Goal: Task Accomplishment & Management: Complete application form

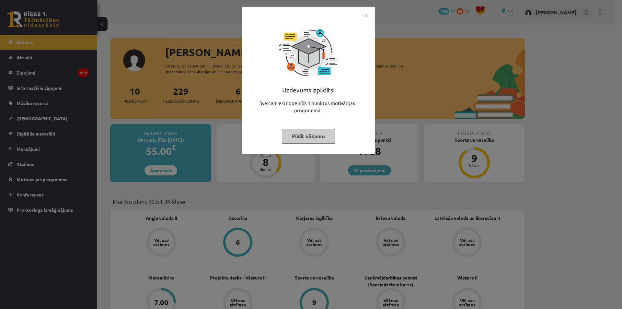
click at [307, 127] on div "Uzdevums izpildīts! Sveicam esi nopelnījis 1 punktus motivācijas programmā Pild…" at bounding box center [308, 85] width 125 height 130
click at [316, 141] on button "Pildīt nākamo" at bounding box center [308, 136] width 53 height 15
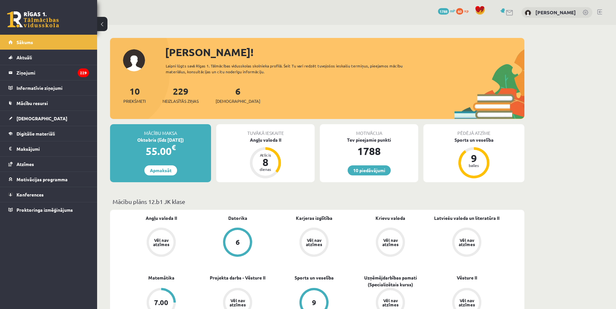
click at [262, 143] on div "Tuvākā ieskaite Angļu valoda II Atlicis 8 dienas" at bounding box center [265, 153] width 98 height 58
click at [262, 139] on div "Angļu valoda II" at bounding box center [265, 139] width 98 height 7
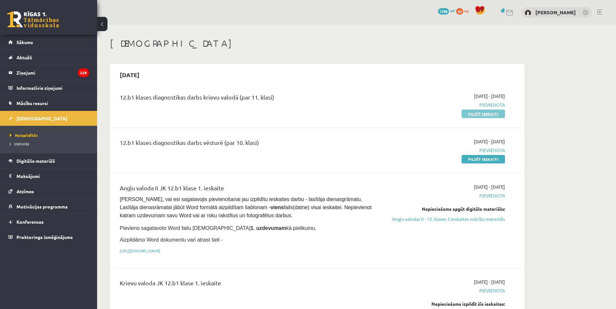
click at [477, 114] on link "Pildīt ieskaiti" at bounding box center [483, 113] width 43 height 8
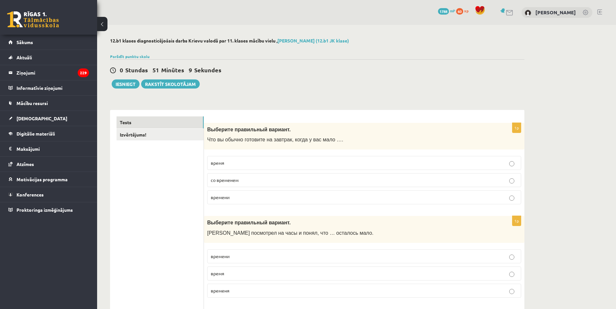
drag, startPoint x: 260, startPoint y: 198, endPoint x: 263, endPoint y: 200, distance: 3.3
click at [259, 198] on p "времени" at bounding box center [364, 197] width 307 height 7
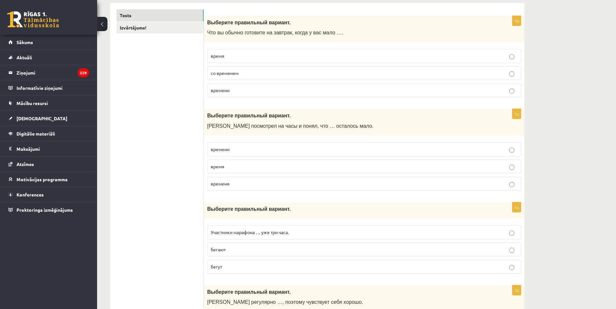
scroll to position [130, 0]
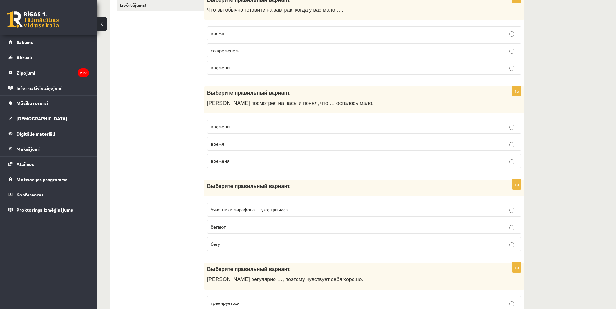
click at [237, 145] on p "время" at bounding box center [364, 143] width 307 height 7
click at [218, 241] on p "бегут" at bounding box center [364, 243] width 307 height 7
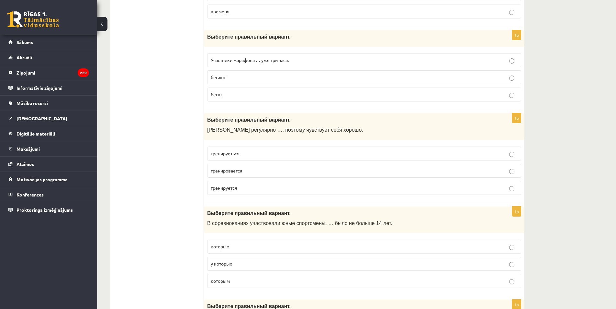
scroll to position [291, 0]
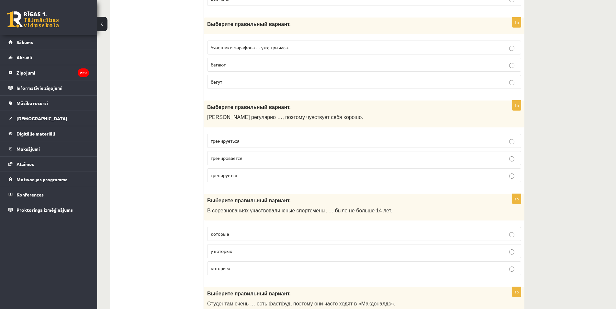
click at [226, 143] on span "тренируеться" at bounding box center [225, 141] width 29 height 6
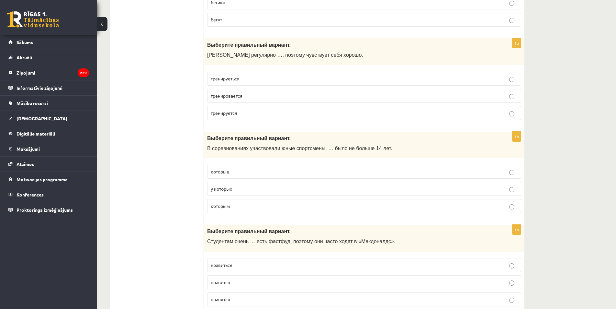
scroll to position [421, 0]
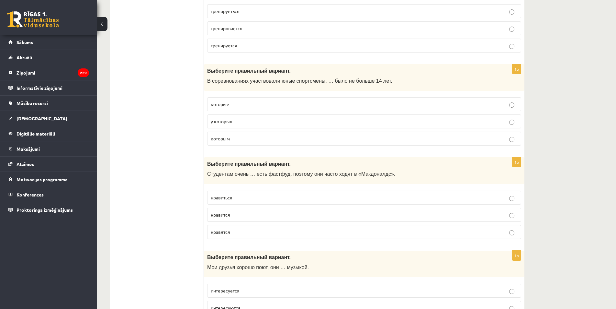
click at [236, 109] on label "которые" at bounding box center [364, 104] width 314 height 14
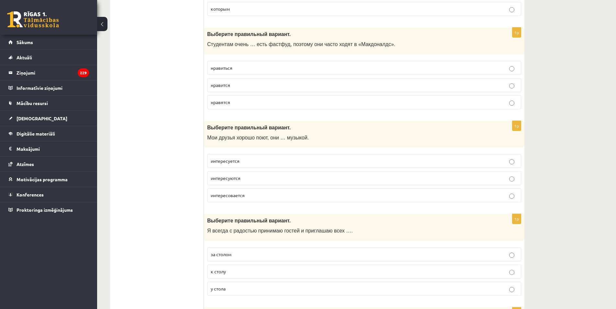
scroll to position [389, 0]
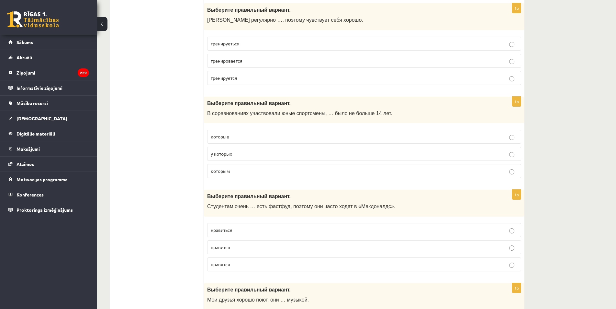
click at [236, 172] on p "которым" at bounding box center [364, 170] width 307 height 7
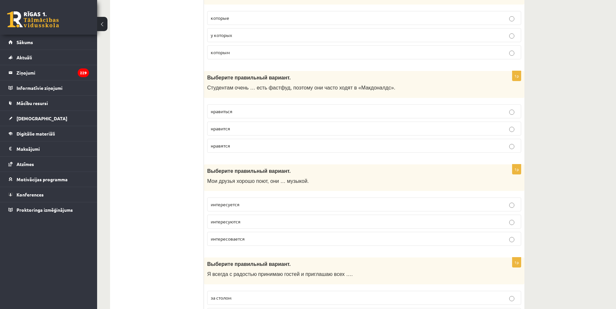
scroll to position [510, 0]
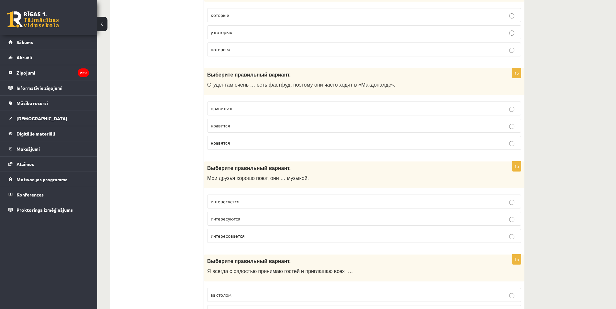
click at [248, 109] on p "нравиться" at bounding box center [364, 108] width 307 height 7
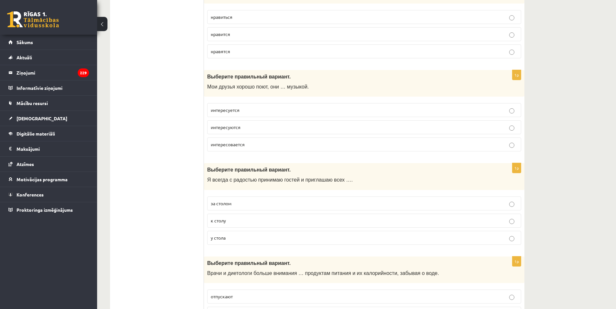
scroll to position [604, 0]
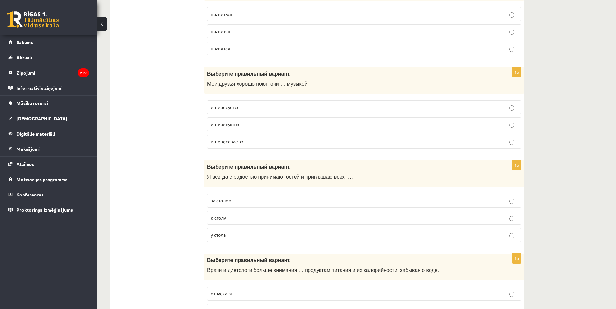
click at [252, 124] on p "интересуются" at bounding box center [364, 124] width 307 height 7
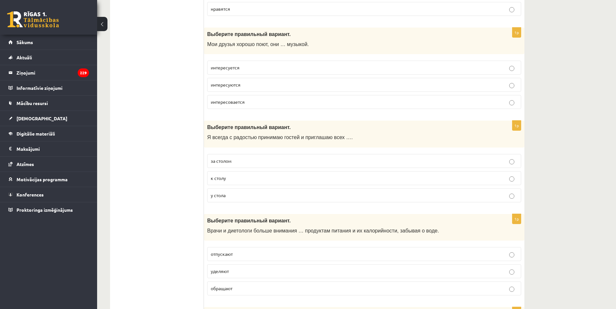
click at [270, 180] on p "к столу" at bounding box center [364, 178] width 307 height 7
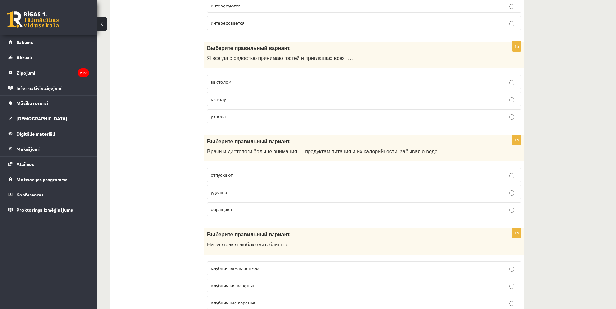
scroll to position [732, 0]
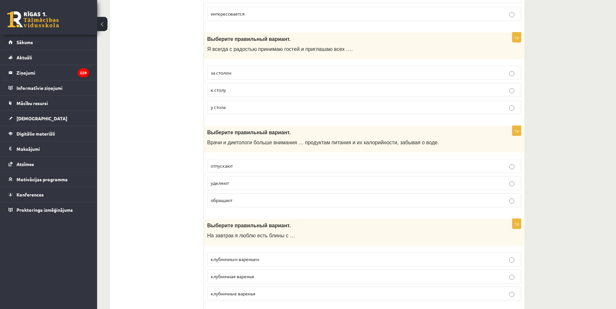
click at [243, 182] on p "уделяют" at bounding box center [364, 182] width 307 height 7
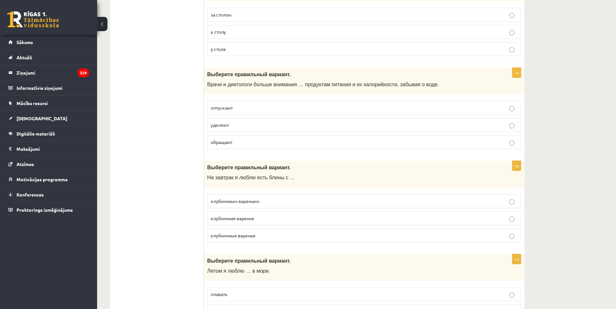
scroll to position [844, 0]
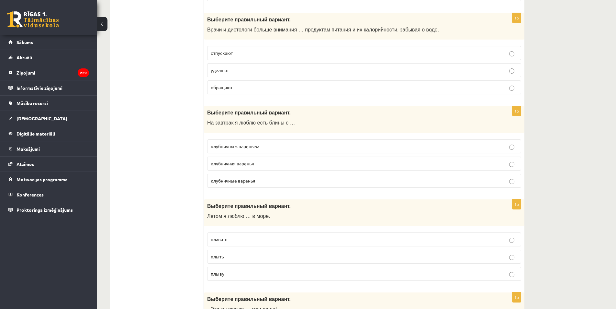
click at [257, 149] on p "клубничным вареньем" at bounding box center [364, 146] width 307 height 7
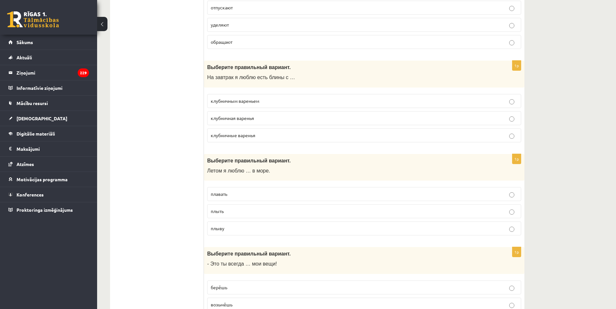
scroll to position [899, 0]
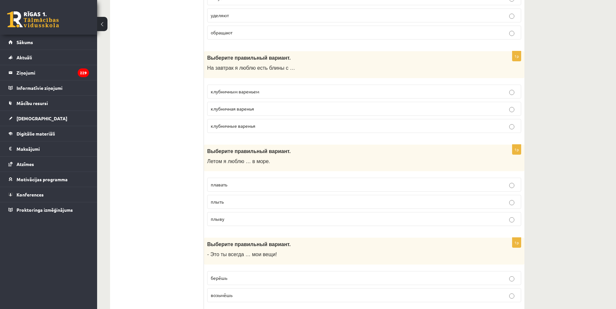
click at [335, 92] on p "клубничным вареньем" at bounding box center [364, 91] width 307 height 7
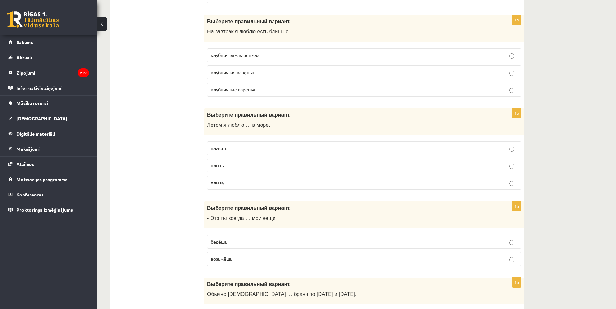
scroll to position [960, 0]
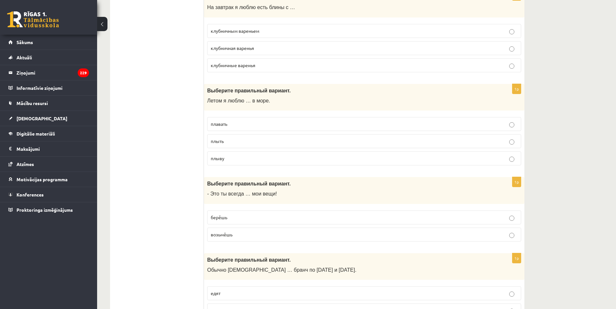
click at [243, 124] on p "плавать" at bounding box center [364, 123] width 307 height 7
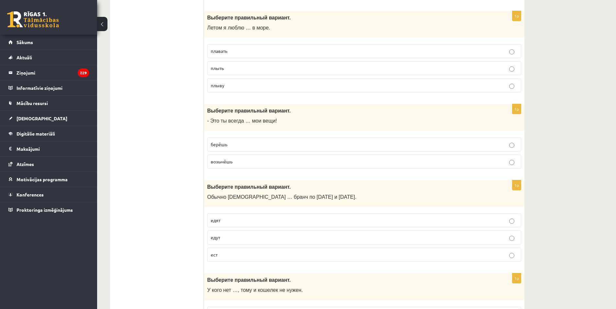
scroll to position [1036, 0]
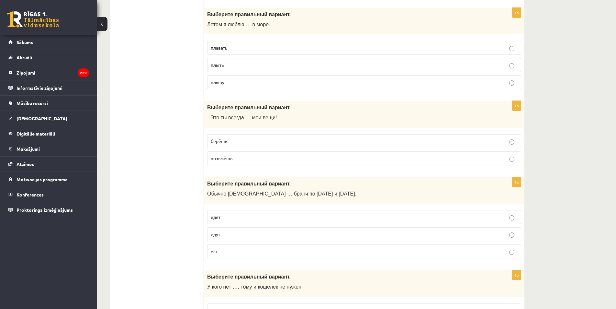
drag, startPoint x: 248, startPoint y: 146, endPoint x: 253, endPoint y: 144, distance: 4.8
click at [248, 146] on label "берёшь" at bounding box center [364, 141] width 314 height 14
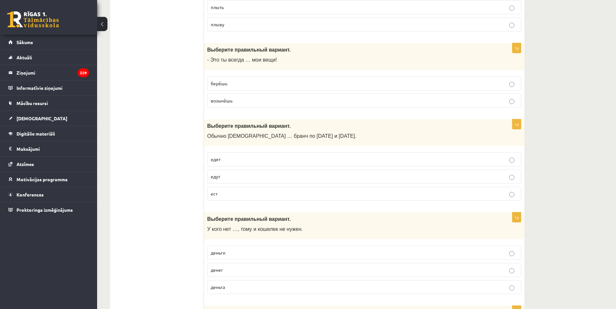
scroll to position [1097, 0]
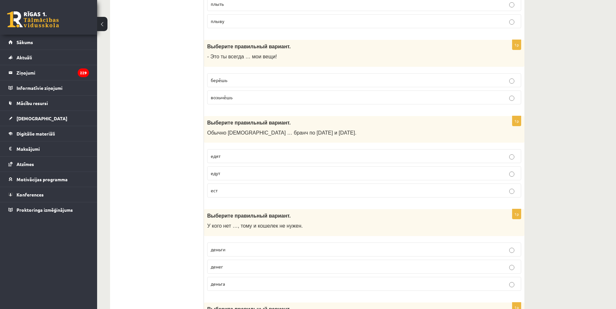
click at [227, 160] on label "едят" at bounding box center [364, 156] width 314 height 14
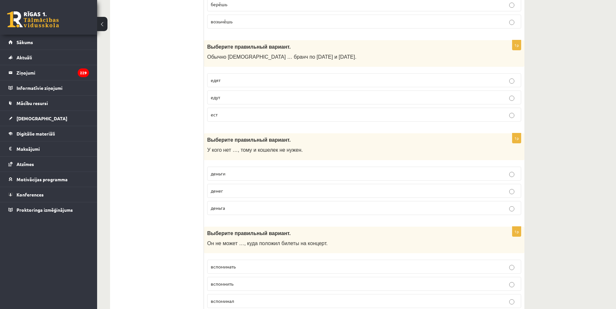
scroll to position [1185, 0]
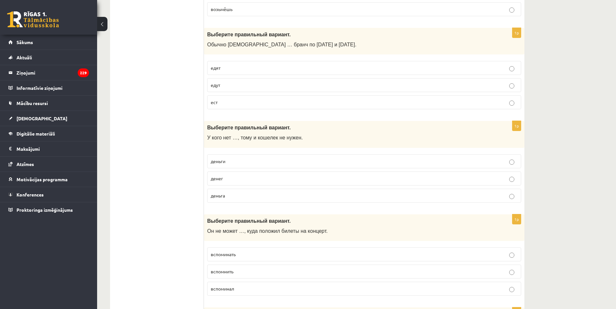
click at [235, 182] on p "денег" at bounding box center [364, 178] width 307 height 7
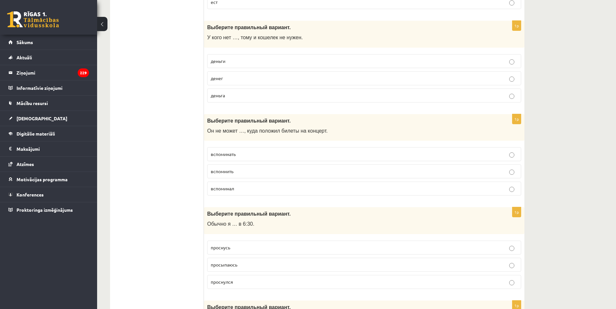
scroll to position [1288, 0]
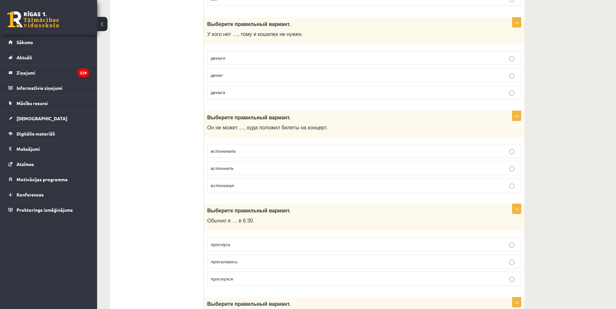
click at [244, 167] on p "вспомнить" at bounding box center [364, 167] width 307 height 7
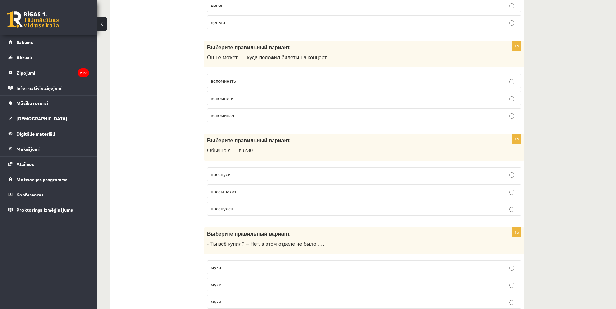
scroll to position [1376, 0]
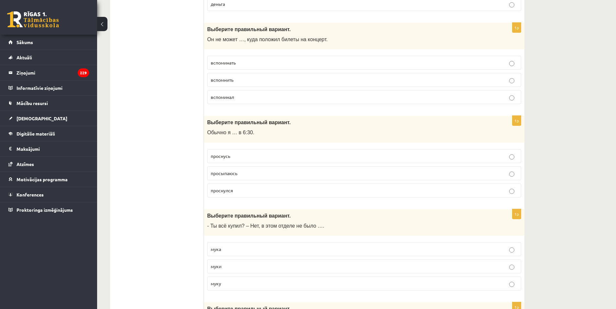
click at [261, 176] on p "просыпаюсь" at bounding box center [364, 173] width 307 height 7
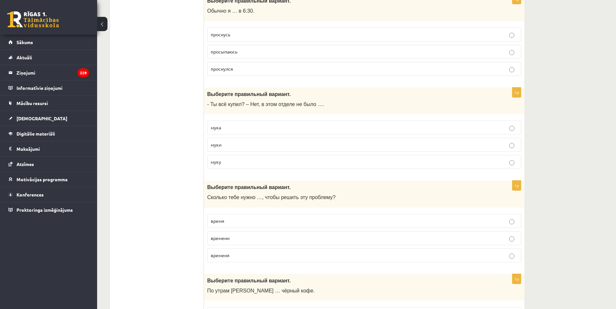
scroll to position [1519, 0]
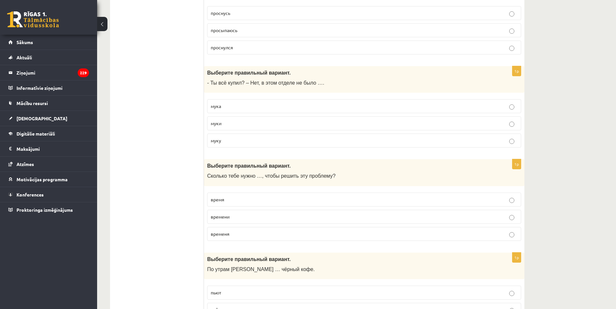
click at [234, 125] on p "муки" at bounding box center [364, 123] width 307 height 7
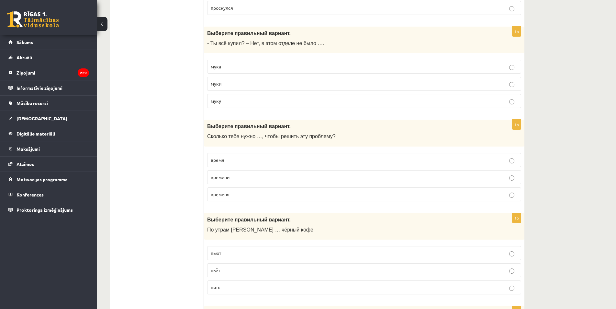
scroll to position [1571, 0]
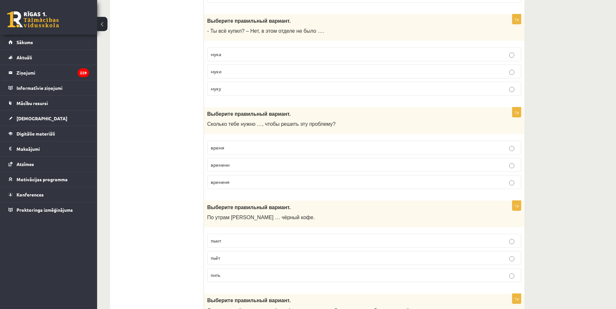
click at [245, 164] on p "времени" at bounding box center [364, 164] width 307 height 7
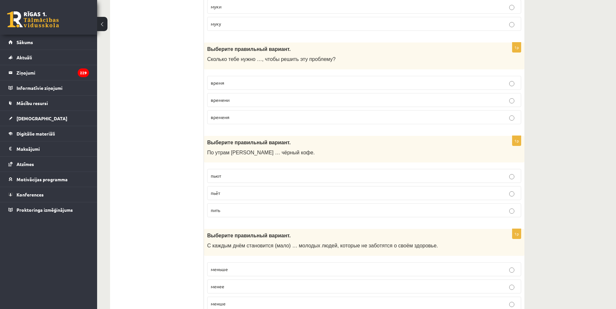
scroll to position [1668, 0]
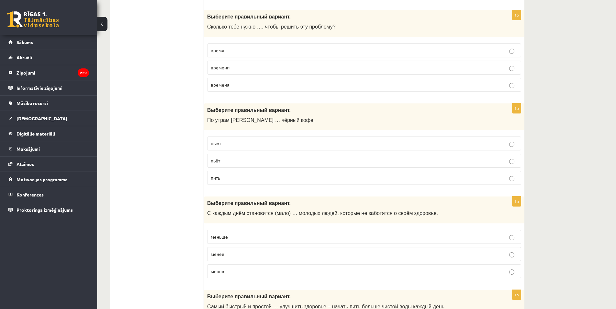
click at [241, 159] on p "пьёт" at bounding box center [364, 160] width 307 height 7
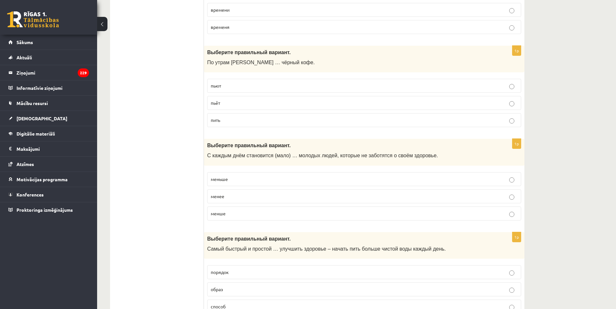
scroll to position [1753, 0]
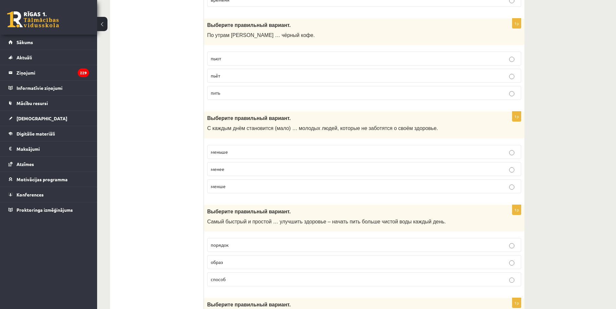
click at [238, 154] on p "меньше" at bounding box center [364, 151] width 307 height 7
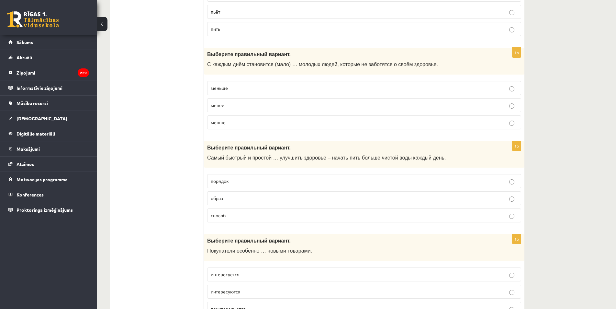
scroll to position [1829, 0]
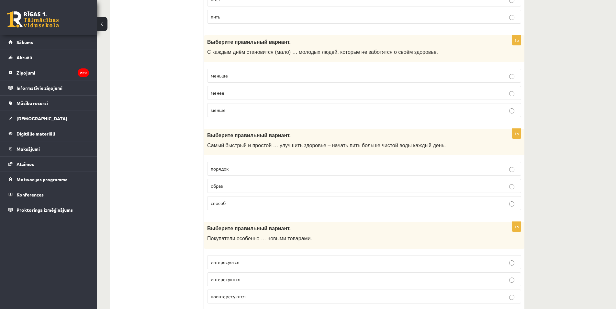
click at [297, 189] on p "образ" at bounding box center [364, 185] width 307 height 7
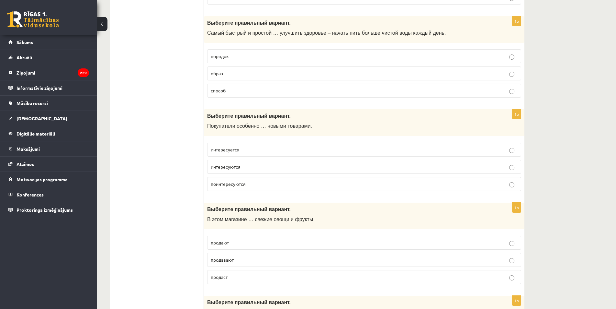
scroll to position [1950, 0]
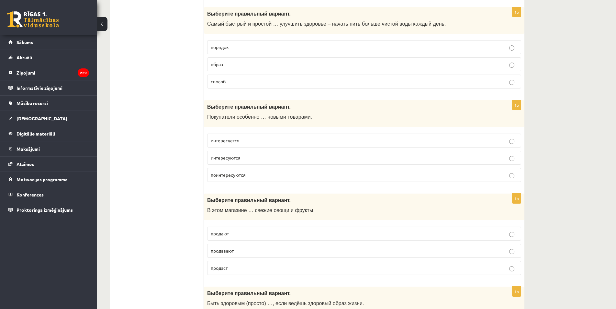
click at [232, 159] on span "интересуются" at bounding box center [226, 157] width 30 height 6
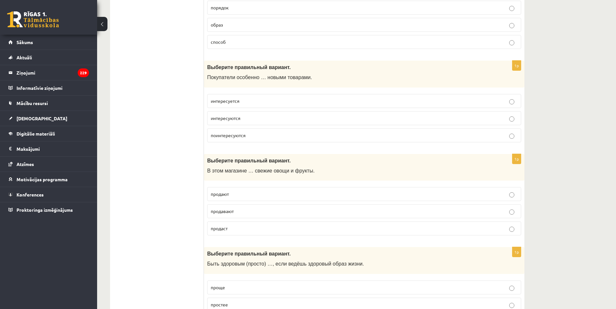
scroll to position [2026, 0]
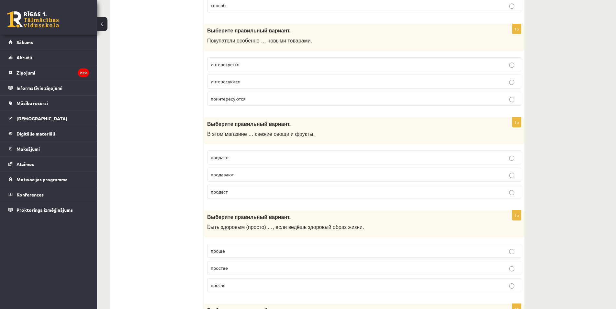
click at [257, 156] on p "продают" at bounding box center [364, 157] width 307 height 7
click at [262, 160] on p "продают" at bounding box center [364, 157] width 307 height 7
click at [318, 161] on p "продают" at bounding box center [364, 157] width 307 height 7
click at [318, 160] on p "продают" at bounding box center [364, 157] width 307 height 7
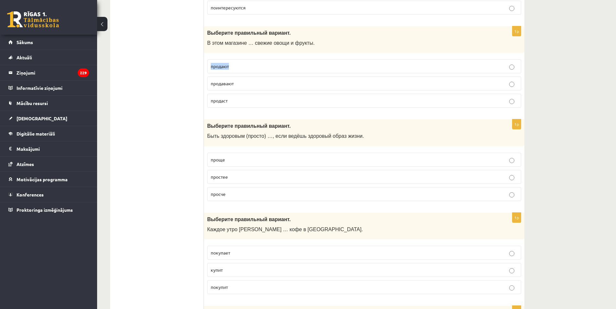
scroll to position [2123, 0]
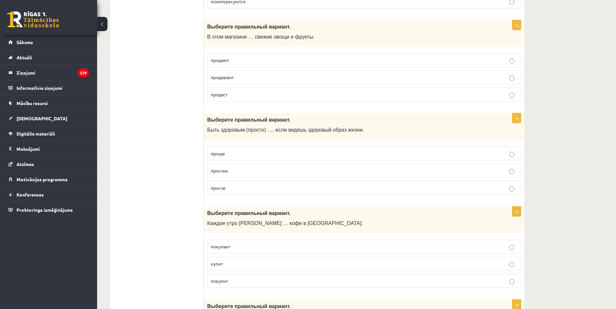
click at [230, 168] on p "простее" at bounding box center [364, 170] width 307 height 7
click at [233, 152] on p "проще" at bounding box center [364, 153] width 307 height 7
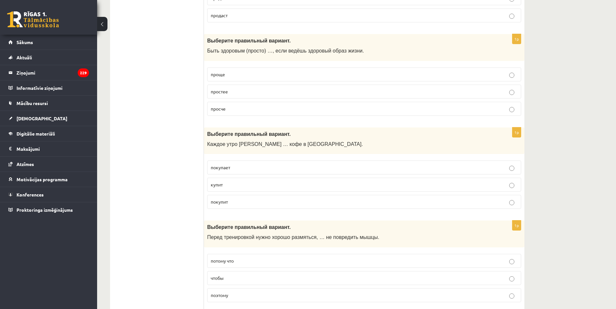
scroll to position [2218, 0]
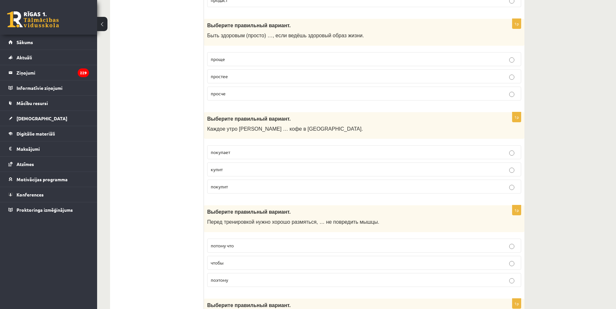
click at [223, 155] on p "покупает" at bounding box center [364, 152] width 307 height 7
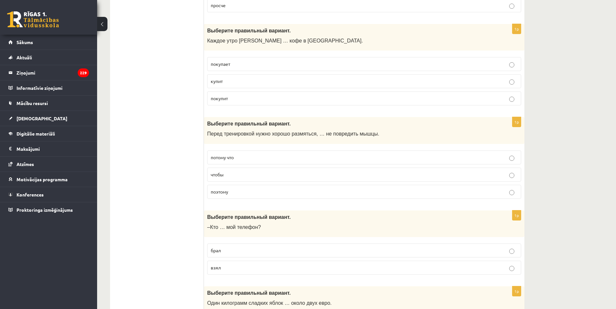
scroll to position [2309, 0]
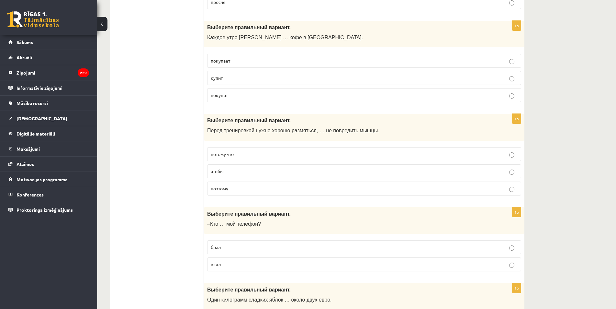
click at [261, 176] on label "чтобы" at bounding box center [364, 171] width 314 height 14
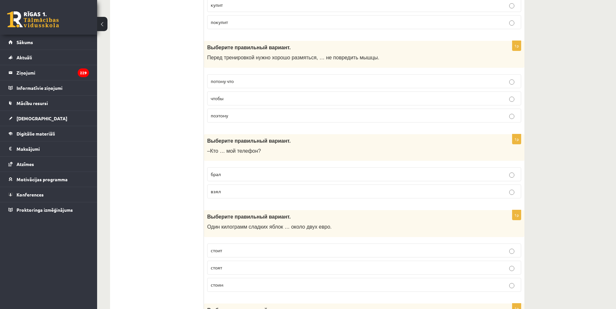
scroll to position [2391, 0]
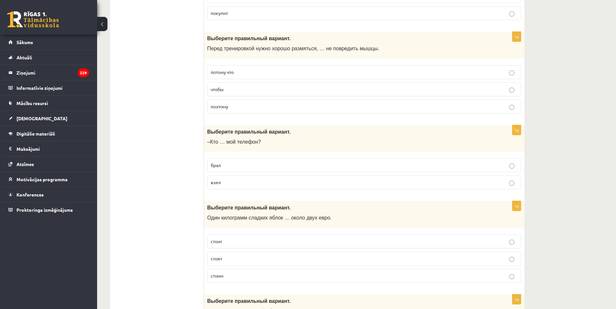
click at [248, 183] on p "взял" at bounding box center [364, 182] width 307 height 7
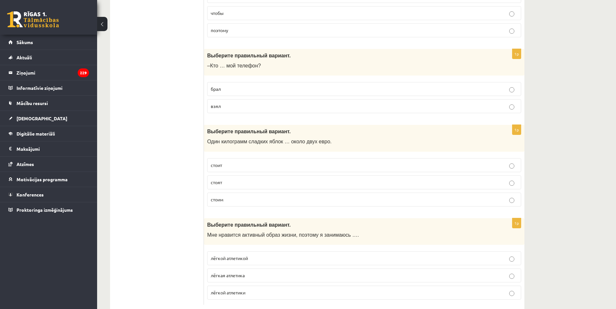
scroll to position [2470, 0]
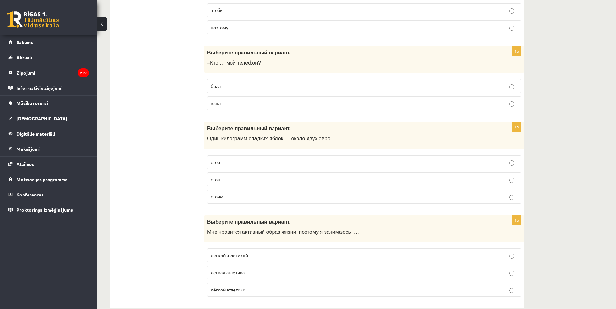
click at [225, 167] on label "стоит" at bounding box center [364, 162] width 314 height 14
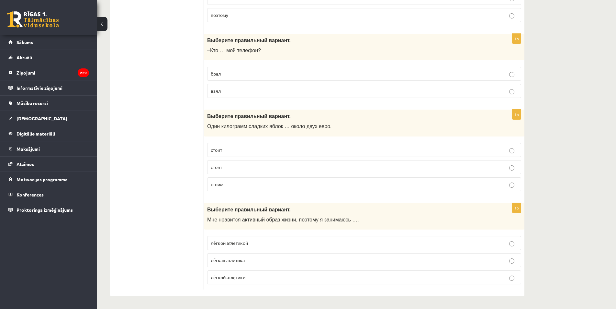
click at [219, 153] on label "стоит" at bounding box center [364, 150] width 314 height 14
click at [237, 244] on span "лёгкой атлетикой" at bounding box center [229, 243] width 37 height 6
click at [395, 241] on p "лёгкой атлетикой" at bounding box center [364, 242] width 307 height 7
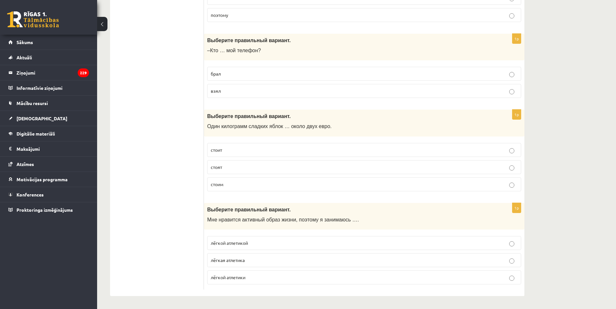
click at [395, 241] on p "лёгкой атлетикой" at bounding box center [364, 242] width 307 height 7
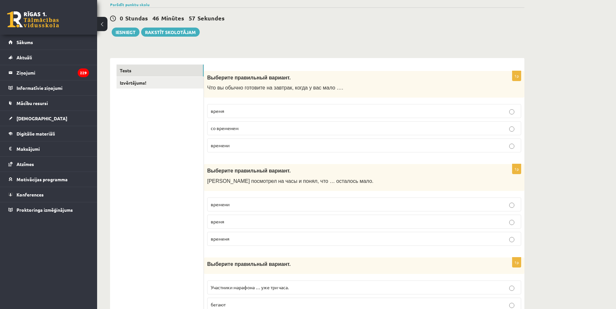
scroll to position [0, 0]
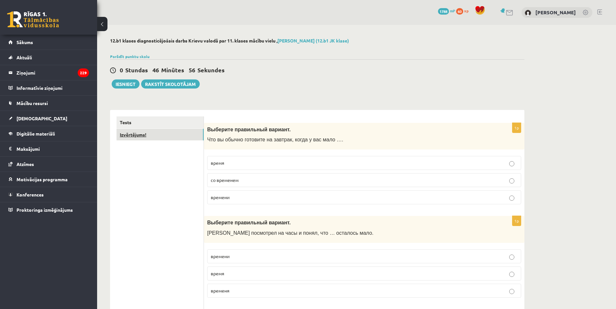
click at [134, 137] on link "Izvērtējums!" at bounding box center [160, 135] width 87 height 12
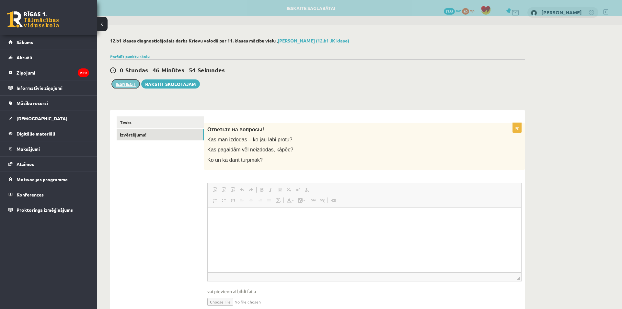
click at [127, 85] on button "Iesniegt" at bounding box center [126, 83] width 28 height 9
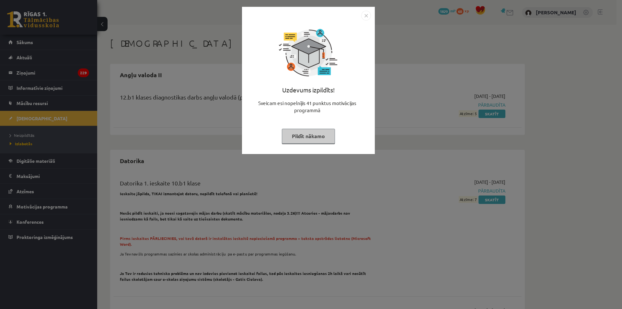
click at [314, 133] on button "Pildīt nākamo" at bounding box center [308, 136] width 53 height 15
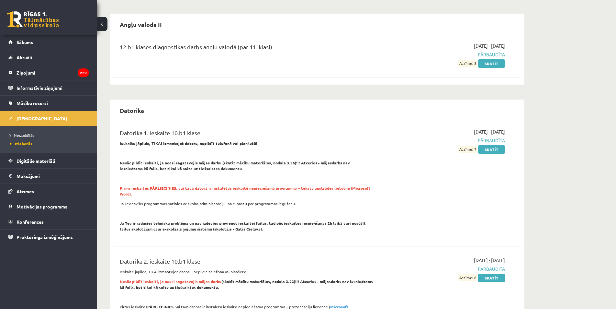
scroll to position [39, 0]
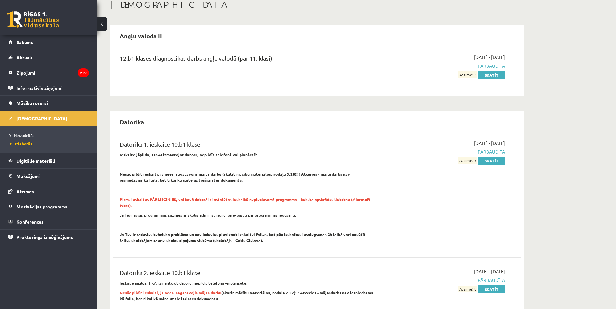
click at [26, 135] on span "Neizpildītās" at bounding box center [22, 134] width 25 height 5
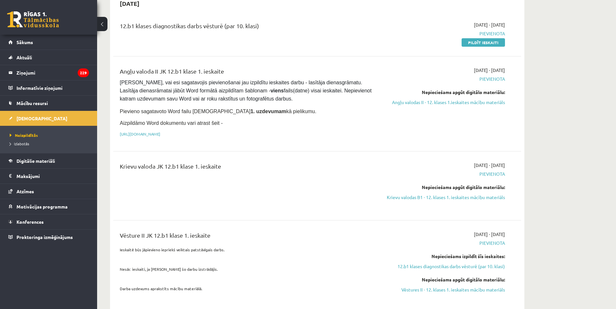
scroll to position [71, 0]
click at [459, 197] on link "Krievu valodas B1 - 12. klases 1. ieskaites mācību materiāls" at bounding box center [444, 197] width 122 height 7
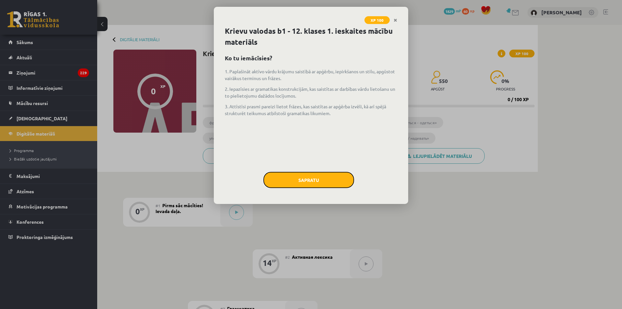
click at [289, 178] on button "Sapratu" at bounding box center [308, 180] width 91 height 16
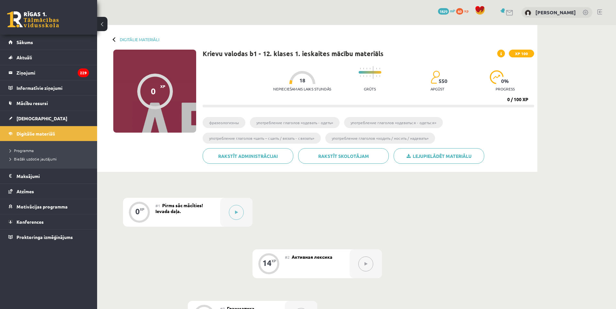
click at [161, 220] on div "#1 Pirms sāc mācīties! Ievada daļa." at bounding box center [187, 212] width 65 height 29
click at [228, 216] on div at bounding box center [236, 212] width 32 height 29
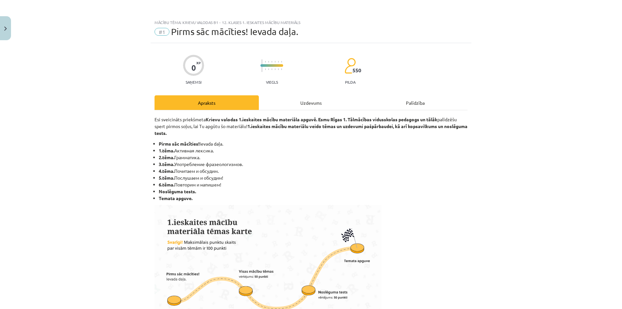
click at [312, 99] on div "Uzdevums" at bounding box center [311, 102] width 104 height 15
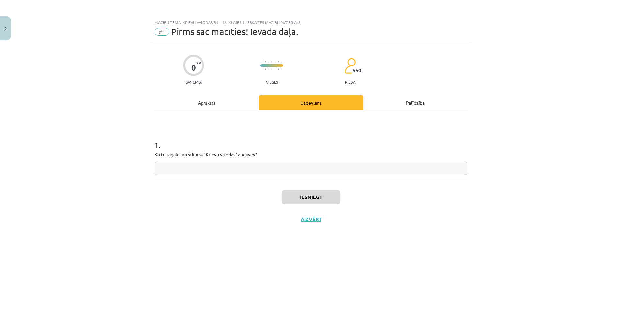
click at [263, 172] on input "text" at bounding box center [310, 168] width 313 height 13
type input "*"
click at [300, 198] on button "Iesniegt" at bounding box center [310, 197] width 59 height 14
click at [328, 223] on button "Nākamā nodarbība" at bounding box center [310, 223] width 63 height 15
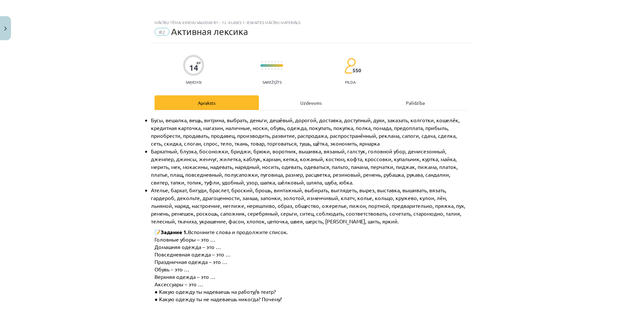
click at [302, 102] on div "Uzdevums" at bounding box center [311, 102] width 104 height 15
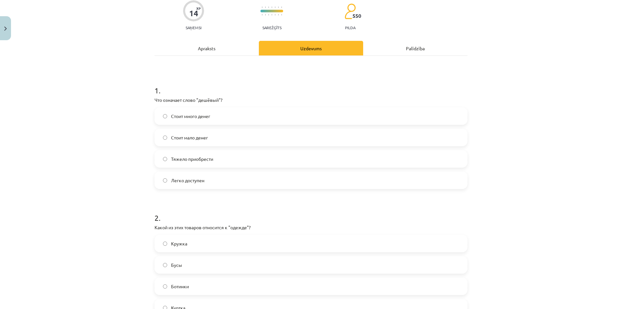
scroll to position [65, 0]
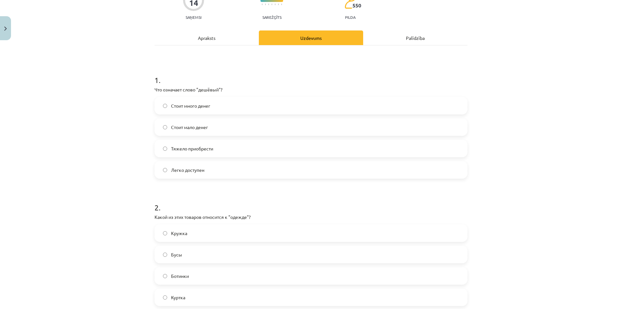
click at [213, 129] on label "Стоит мало денег" at bounding box center [310, 127] width 311 height 16
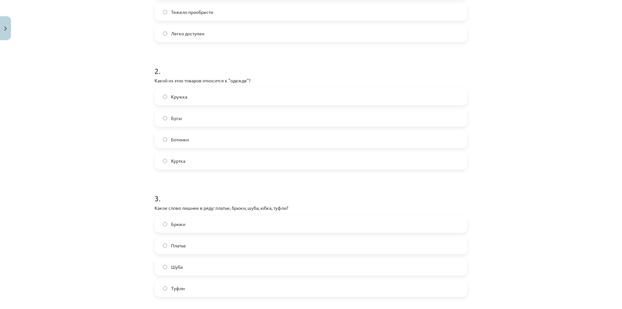
scroll to position [208, 0]
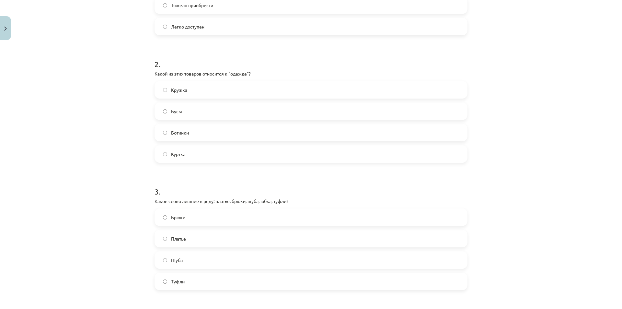
click at [220, 140] on label "Ботинки" at bounding box center [310, 132] width 311 height 16
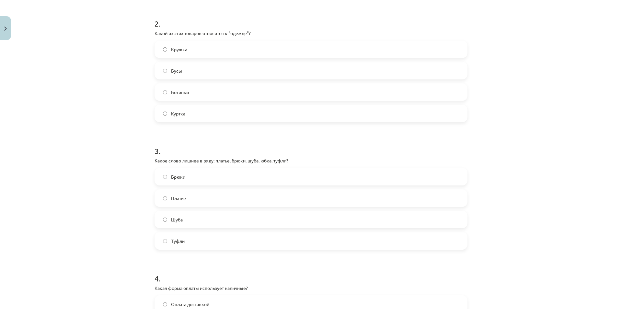
scroll to position [286, 0]
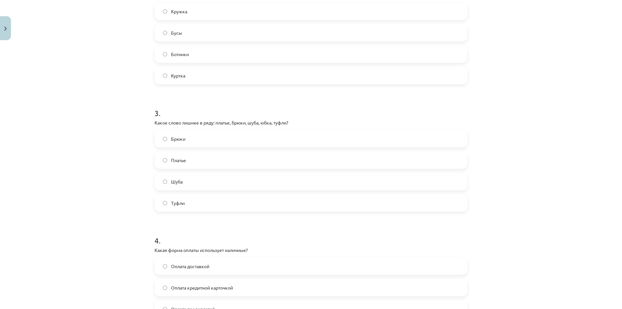
click at [179, 202] on span "Туфли" at bounding box center [178, 202] width 14 height 7
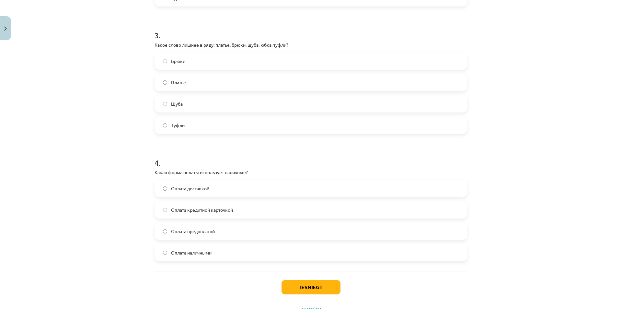
scroll to position [391, 0]
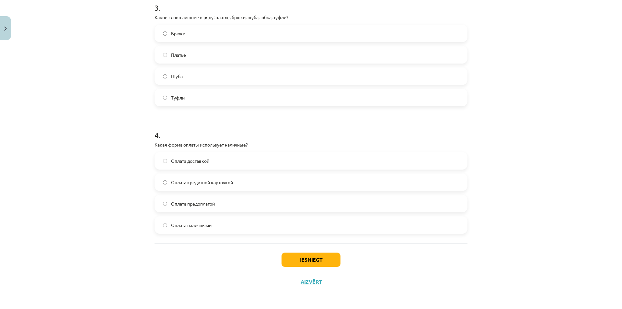
click at [224, 228] on label "Оплата наличными" at bounding box center [310, 225] width 311 height 16
click at [334, 257] on button "Iesniegt" at bounding box center [310, 259] width 59 height 14
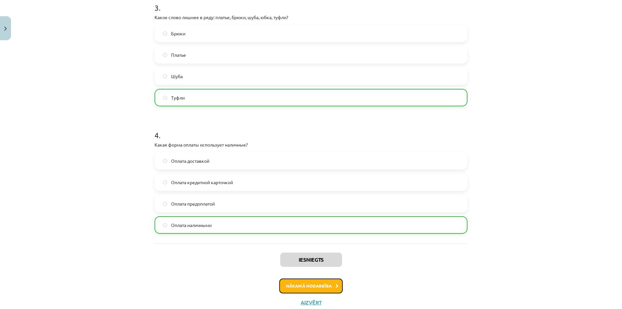
click at [327, 285] on button "Nākamā nodarbība" at bounding box center [310, 285] width 63 height 15
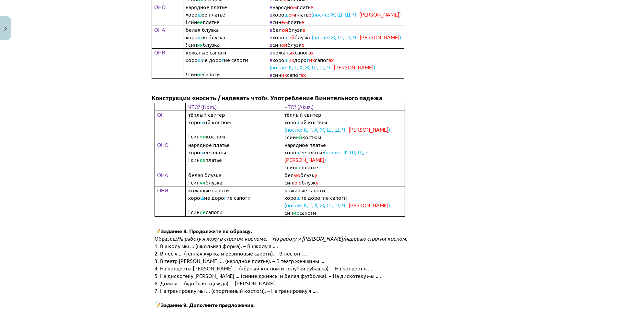
scroll to position [16, 0]
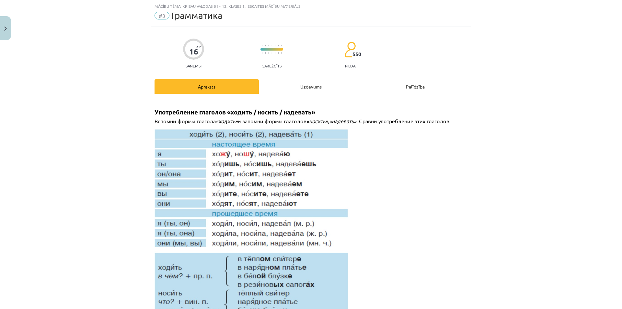
click at [303, 86] on div "Uzdevums" at bounding box center [311, 86] width 104 height 15
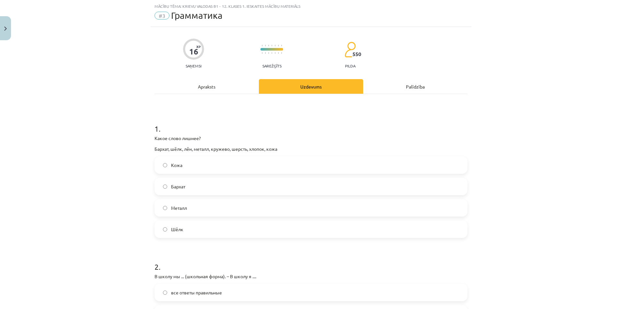
drag, startPoint x: 197, startPoint y: 210, endPoint x: 205, endPoint y: 206, distance: 8.5
click at [197, 210] on label "Металл" at bounding box center [310, 207] width 311 height 16
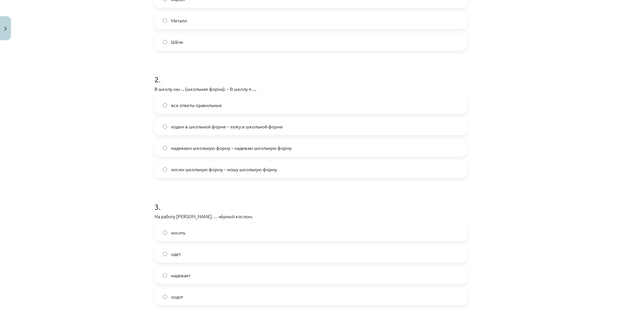
scroll to position [207, 0]
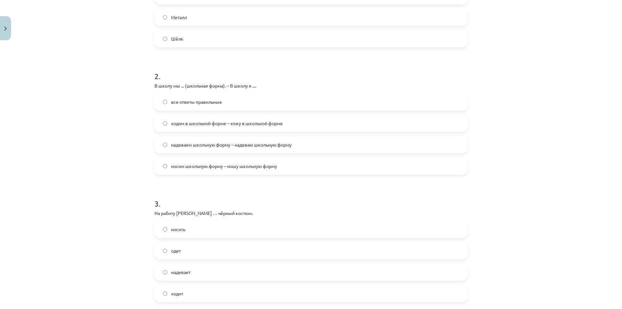
click at [190, 126] on span "ходим в школьной форме – хожу в школьной форме" at bounding box center [227, 123] width 112 height 7
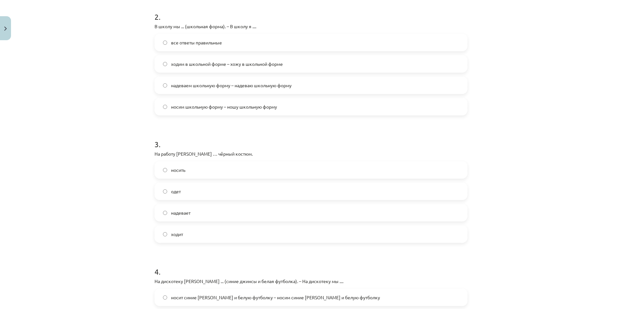
scroll to position [270, 0]
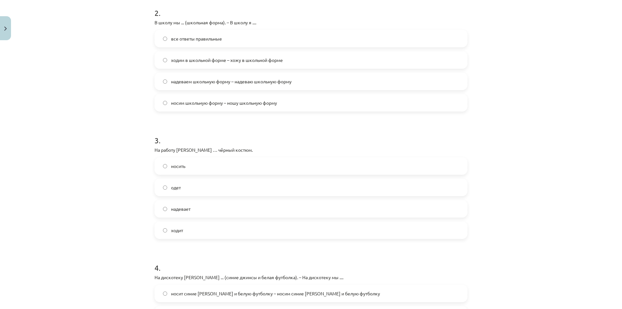
drag, startPoint x: 198, startPoint y: 209, endPoint x: 188, endPoint y: 210, distance: 9.2
click at [198, 209] on label "надевает" at bounding box center [310, 208] width 311 height 16
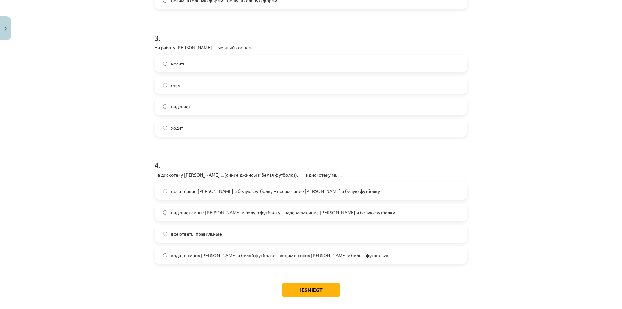
scroll to position [402, 0]
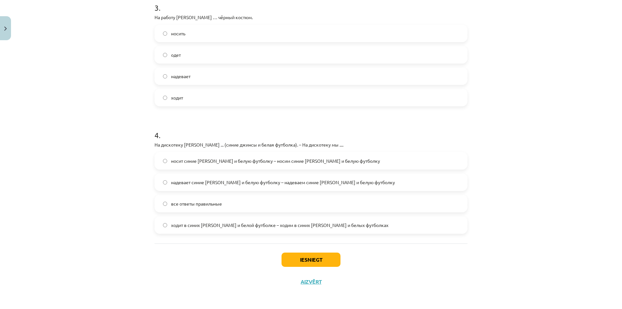
click at [214, 187] on label "надевает синие джинсы и белую футболку – надеваем синие джинсы и белую футболку" at bounding box center [310, 182] width 311 height 16
click at [310, 257] on button "Iesniegt" at bounding box center [310, 259] width 59 height 14
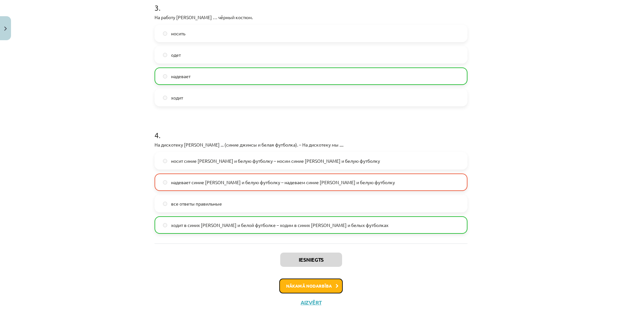
click at [318, 281] on button "Nākamā nodarbība" at bounding box center [310, 285] width 63 height 15
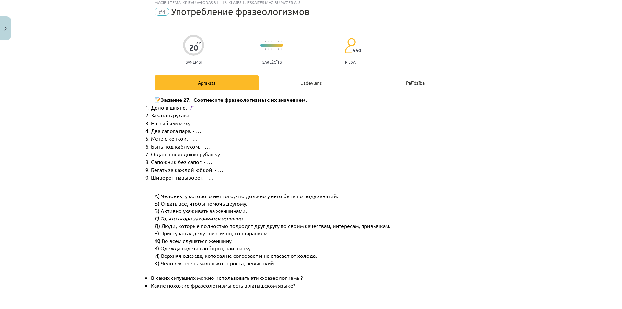
scroll to position [16, 0]
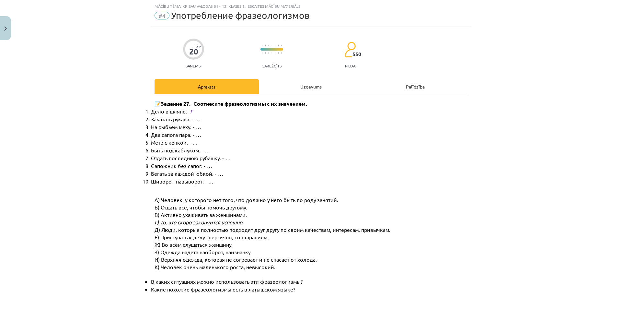
click at [291, 83] on div "Uzdevums" at bounding box center [311, 86] width 104 height 15
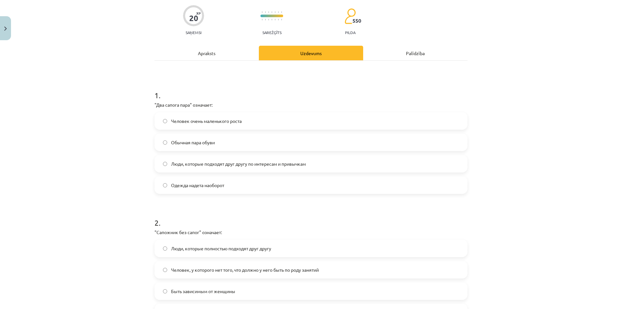
scroll to position [65, 0]
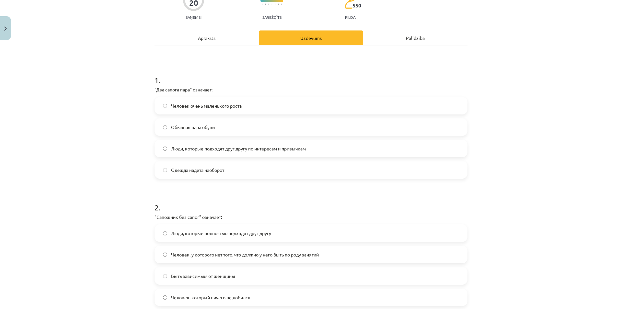
click at [207, 132] on label "Обычная пара обуви" at bounding box center [310, 127] width 311 height 16
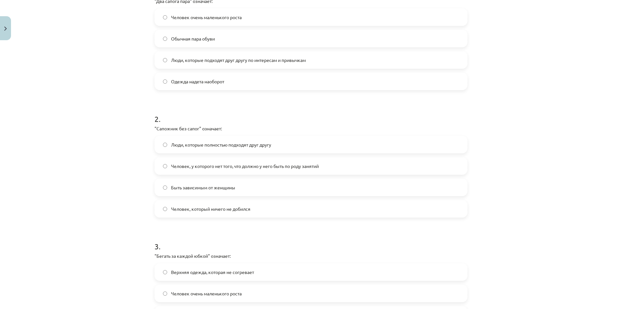
scroll to position [165, 0]
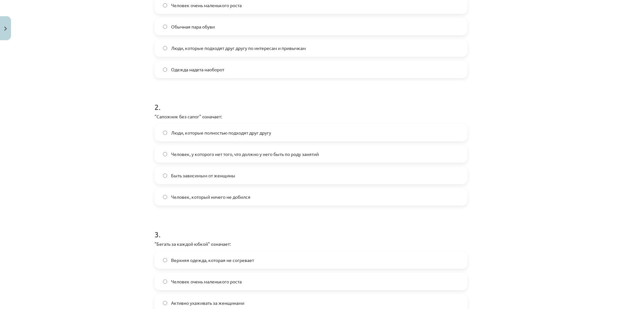
click at [221, 155] on span "Человек, у которого нет того, что должно у него быть по роду занятий" at bounding box center [245, 154] width 148 height 7
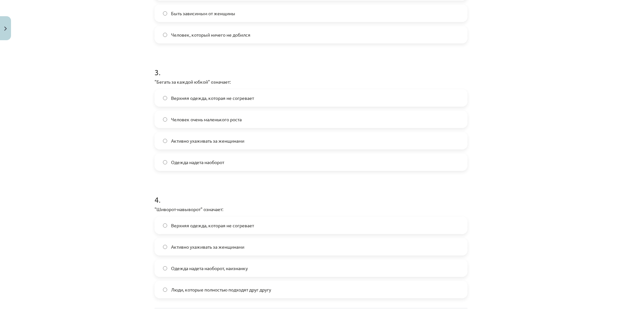
scroll to position [143, 0]
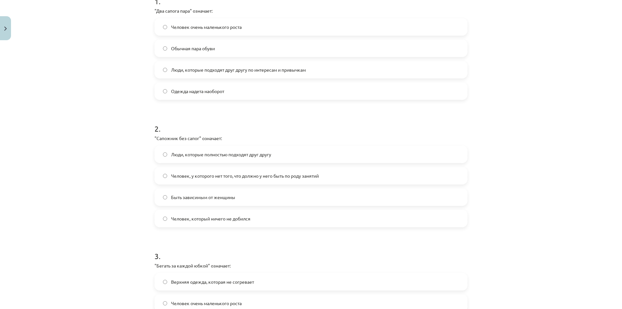
click at [219, 179] on span "Человек, у которого нет того, что должно у него быть по роду занятий" at bounding box center [245, 175] width 148 height 7
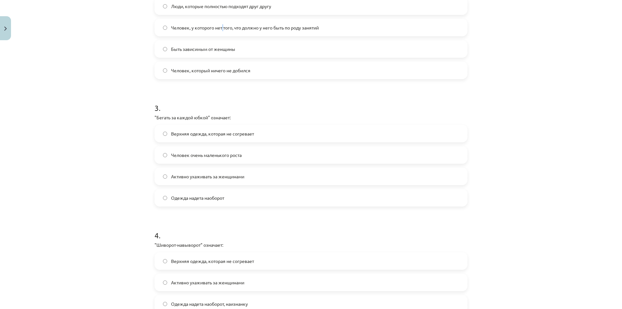
scroll to position [294, 0]
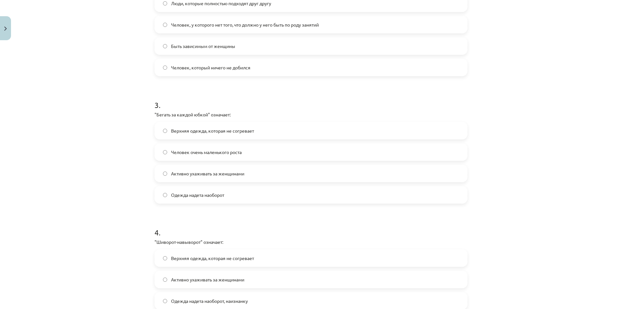
click at [228, 176] on span "Активно ухаживать за женщинами" at bounding box center [207, 173] width 73 height 7
click at [224, 180] on label "Активно ухаживать за женщинами" at bounding box center [310, 173] width 311 height 16
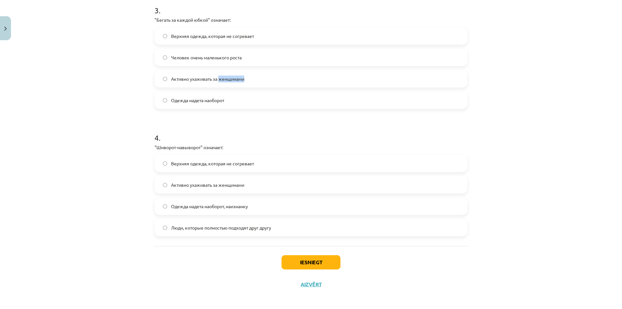
scroll to position [390, 0]
click at [219, 205] on span "Одежда надета наоборот, наизнанку" at bounding box center [209, 204] width 77 height 7
click at [218, 204] on span "Одежда надета наоборот, наизнанку" at bounding box center [209, 204] width 77 height 7
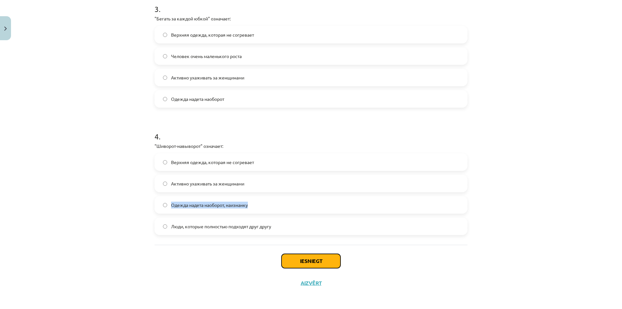
click at [299, 257] on button "Iesniegt" at bounding box center [310, 261] width 59 height 14
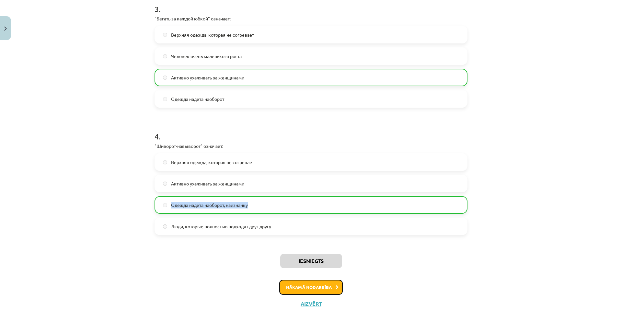
click at [313, 285] on button "Nākamā nodarbība" at bounding box center [310, 286] width 63 height 15
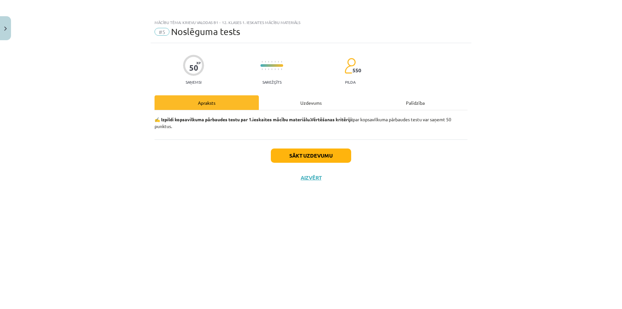
scroll to position [0, 0]
click at [291, 97] on div "Uzdevums" at bounding box center [311, 102] width 104 height 15
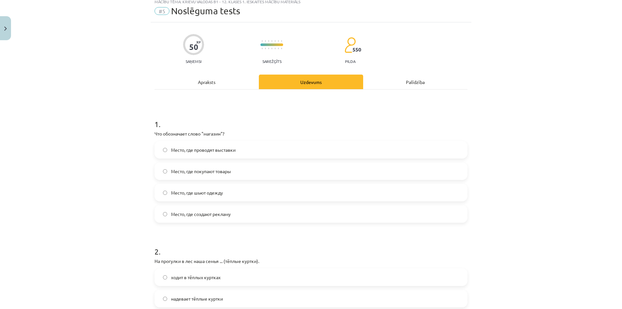
scroll to position [32, 0]
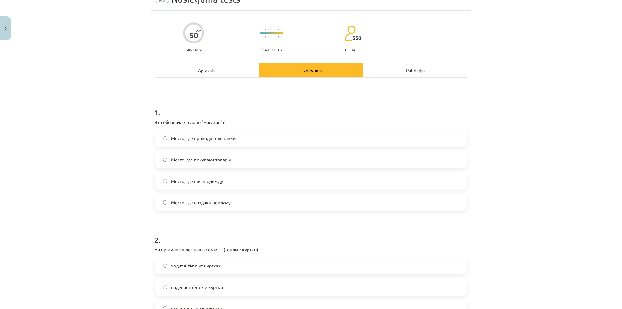
click at [215, 162] on span "Место, где покупают товары" at bounding box center [201, 159] width 60 height 7
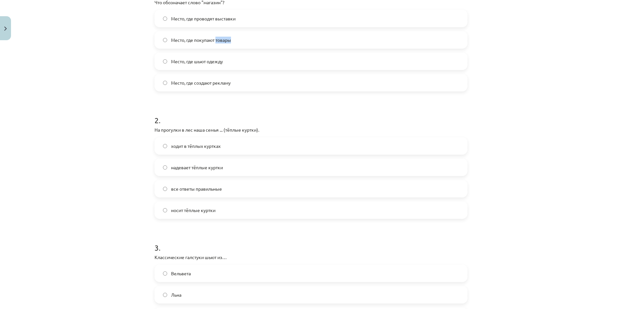
scroll to position [166, 0]
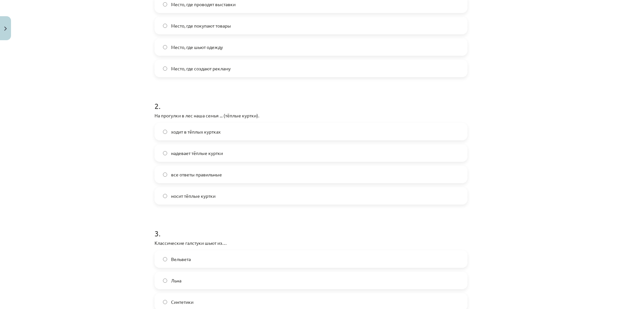
click at [194, 135] on label "ходит в тёплых куртках" at bounding box center [310, 131] width 311 height 16
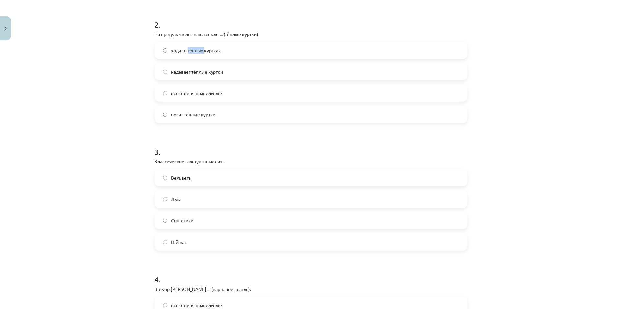
scroll to position [308, 0]
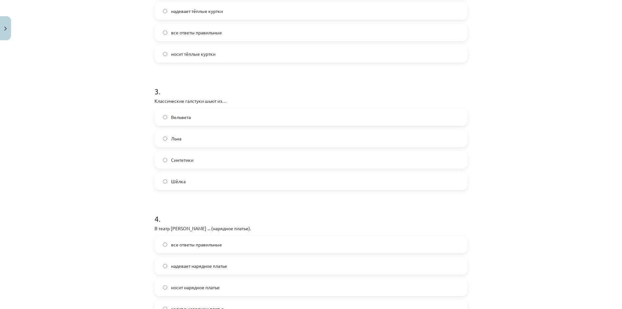
click at [202, 180] on label "Шёлка" at bounding box center [310, 181] width 311 height 16
click at [203, 179] on label "Шёлка" at bounding box center [310, 181] width 311 height 16
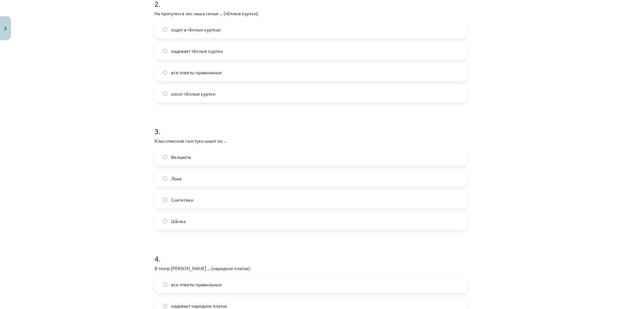
scroll to position [365, 0]
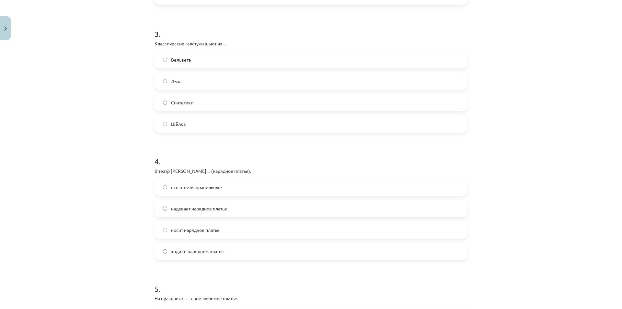
click at [204, 181] on label "все ответы правильные" at bounding box center [310, 187] width 311 height 16
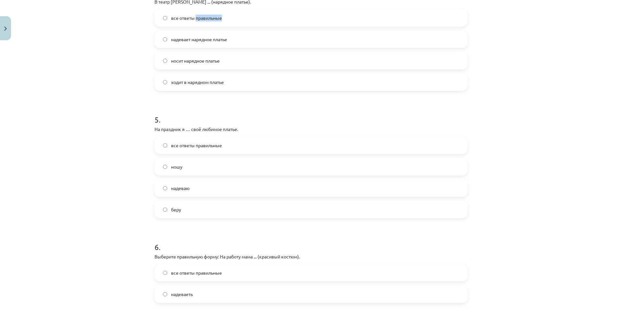
scroll to position [536, 0]
click at [189, 186] on label "надеваю" at bounding box center [310, 186] width 311 height 16
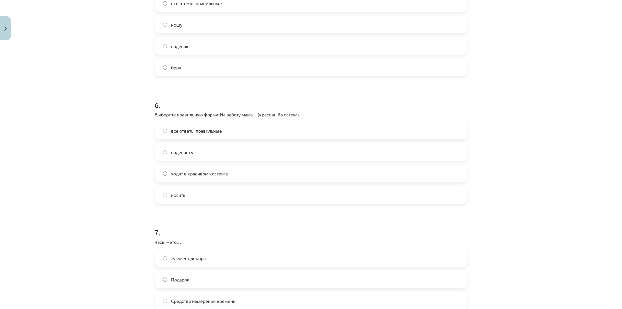
scroll to position [677, 0]
click at [188, 150] on span "надеваеть" at bounding box center [182, 150] width 22 height 7
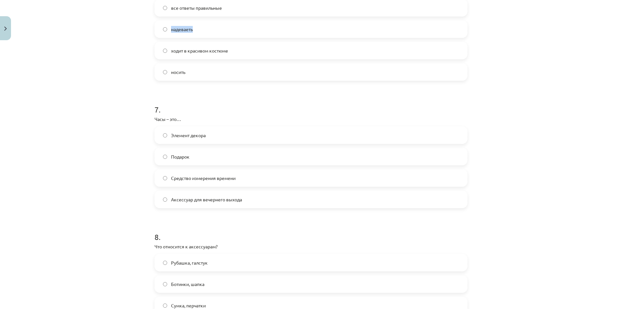
scroll to position [810, 0]
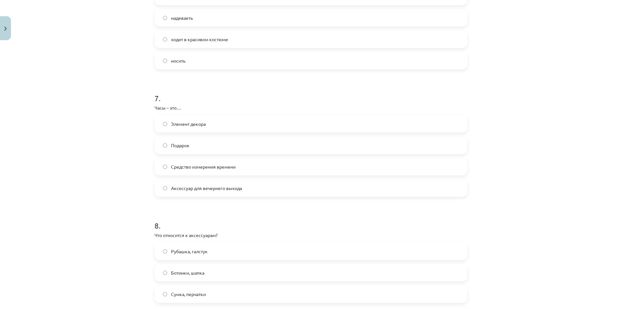
click at [209, 169] on span "Средство измерения времени" at bounding box center [203, 166] width 64 height 7
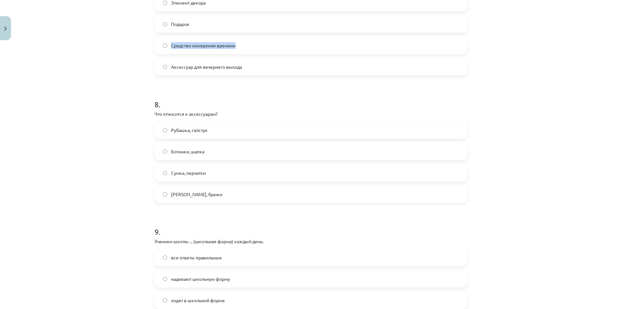
scroll to position [946, 0]
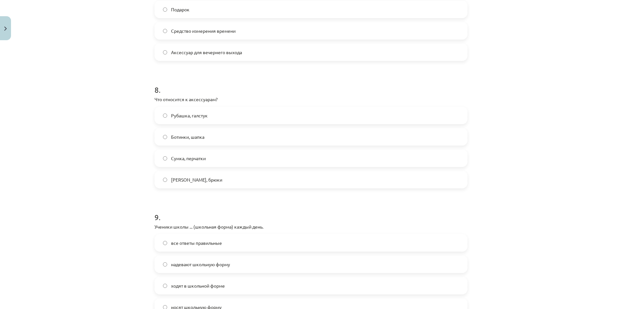
click at [191, 158] on span "Сумка, перчатки" at bounding box center [188, 158] width 35 height 7
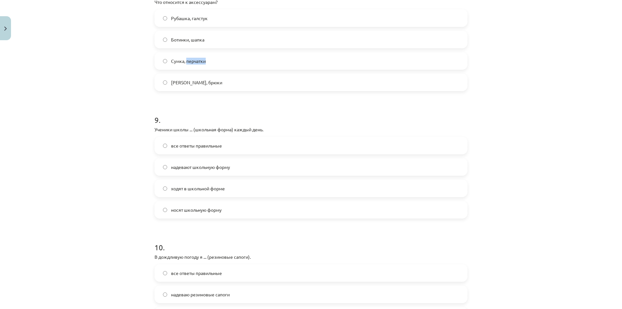
scroll to position [1051, 0]
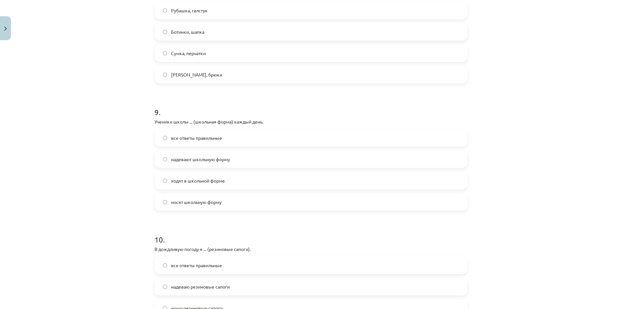
click at [204, 204] on span "носят школьную форму" at bounding box center [196, 201] width 51 height 7
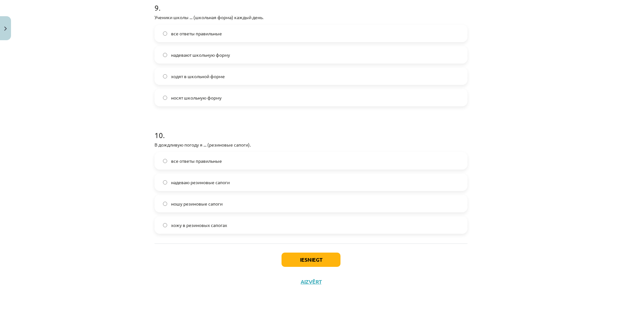
click at [207, 183] on span "надеваю резиновые сапоги" at bounding box center [200, 182] width 59 height 7
click at [326, 261] on button "Iesniegt" at bounding box center [310, 259] width 59 height 14
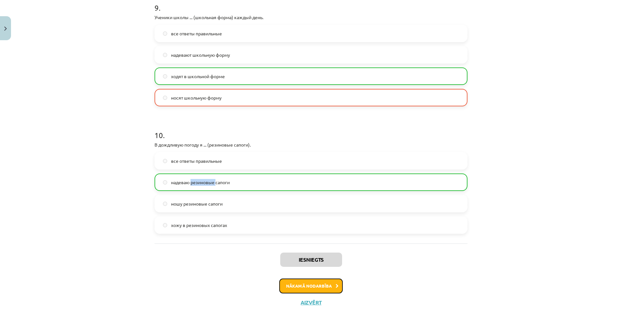
click at [322, 283] on button "Nākamā nodarbība" at bounding box center [310, 285] width 63 height 15
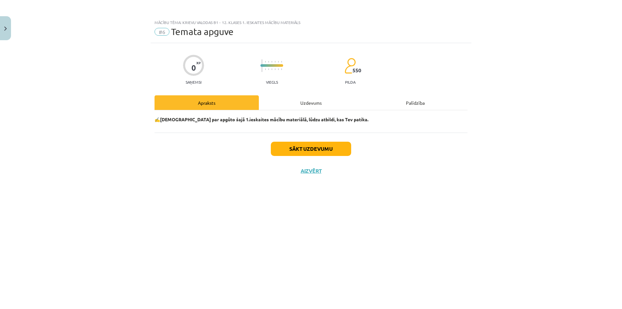
scroll to position [0, 0]
click at [308, 109] on div "Uzdevums" at bounding box center [311, 102] width 104 height 15
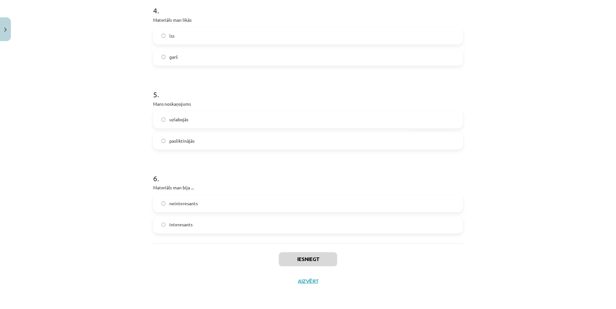
scroll to position [489, 0]
click at [164, 200] on label "neinteresants" at bounding box center [310, 203] width 311 height 16
click at [205, 225] on label "interesants" at bounding box center [310, 225] width 311 height 16
click at [207, 226] on label "interesants" at bounding box center [310, 225] width 311 height 16
click at [224, 231] on label "interesants" at bounding box center [310, 225] width 311 height 16
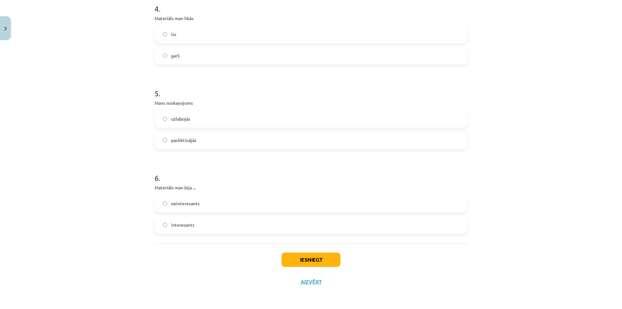
click at [224, 232] on label "interesants" at bounding box center [310, 225] width 311 height 16
click at [322, 256] on button "Iesniegt" at bounding box center [310, 259] width 59 height 14
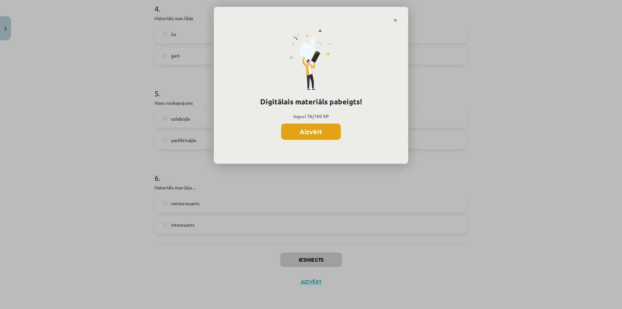
click at [340, 138] on div "Digitālais materiāls pabeigts! Ieguvi 76/100 XP Aizvērt" at bounding box center [311, 93] width 194 height 141
click at [330, 131] on button "Aizvērt" at bounding box center [311, 131] width 60 height 16
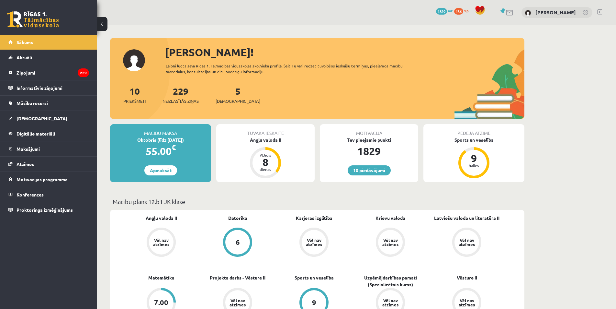
click at [267, 136] on div "Angļu valoda II" at bounding box center [265, 139] width 98 height 7
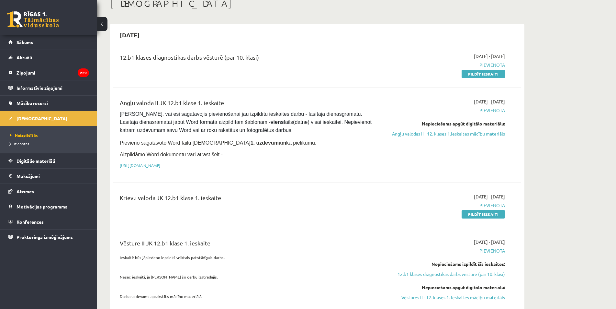
scroll to position [43, 0]
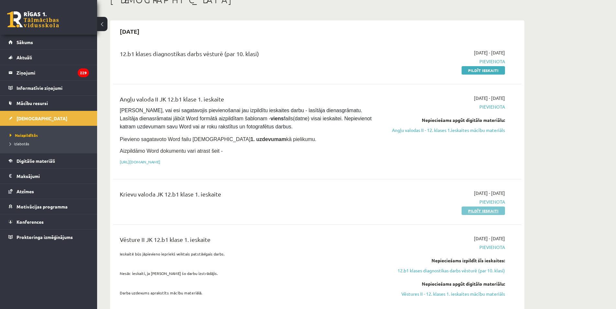
click at [482, 210] on link "Pildīt ieskaiti" at bounding box center [483, 210] width 43 height 8
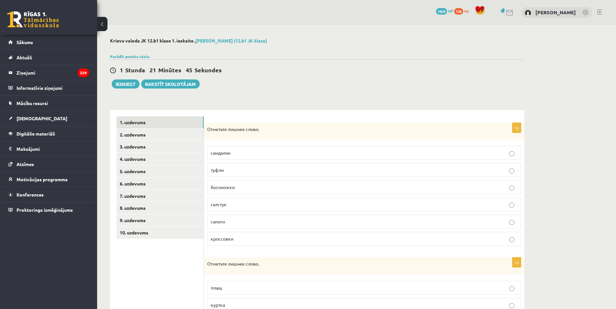
click at [279, 202] on p "галстук" at bounding box center [364, 204] width 307 height 7
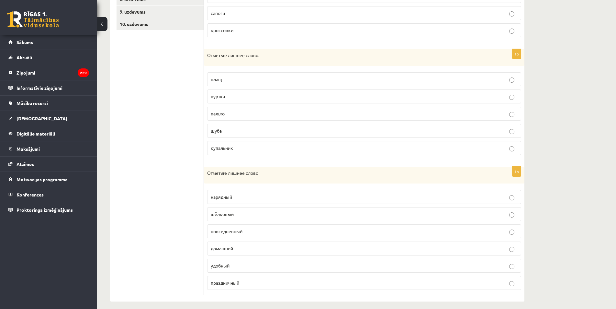
scroll to position [214, 0]
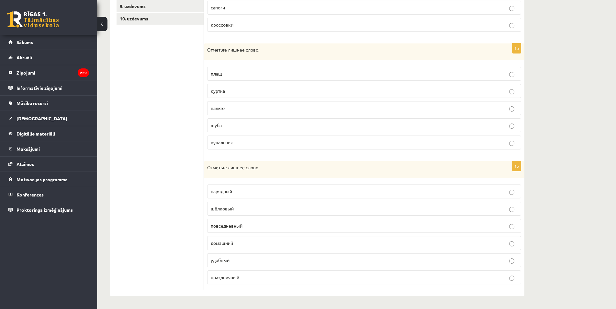
click at [242, 143] on p "купальник" at bounding box center [364, 142] width 307 height 7
click at [233, 208] on span "шёлковый" at bounding box center [222, 208] width 23 height 6
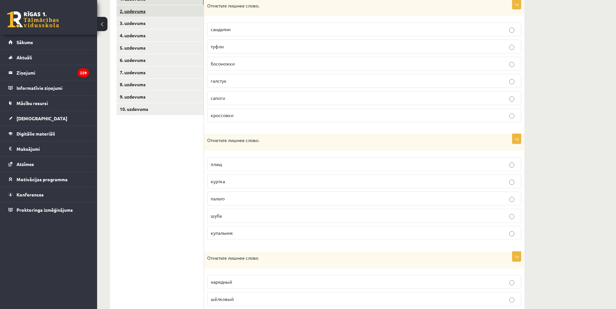
scroll to position [65, 0]
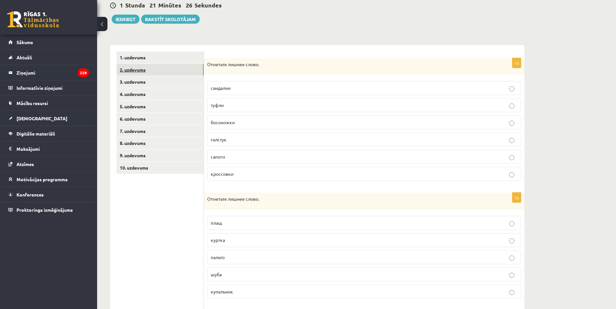
click at [145, 70] on link "2. uzdevums" at bounding box center [160, 70] width 87 height 12
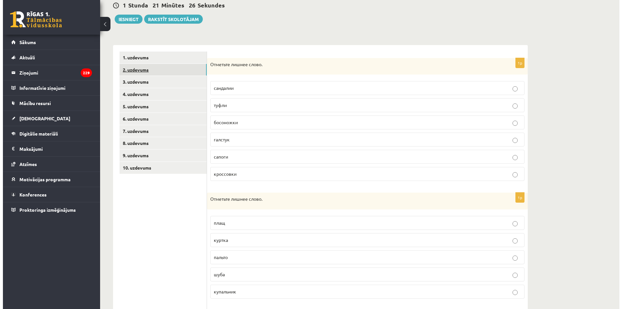
scroll to position [0, 0]
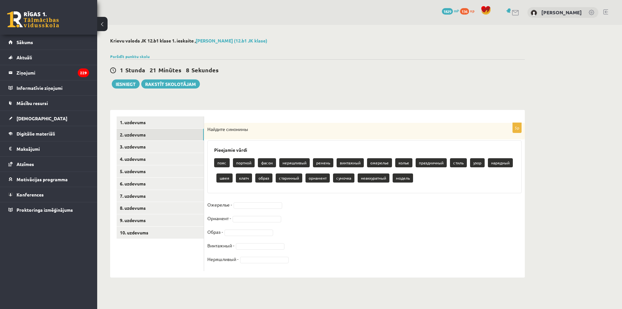
click at [263, 179] on p "образ" at bounding box center [263, 177] width 17 height 9
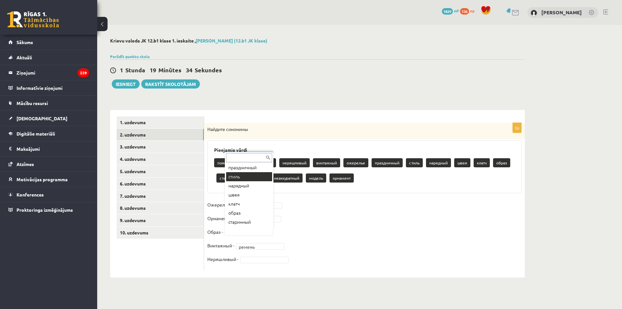
scroll to position [66, 0]
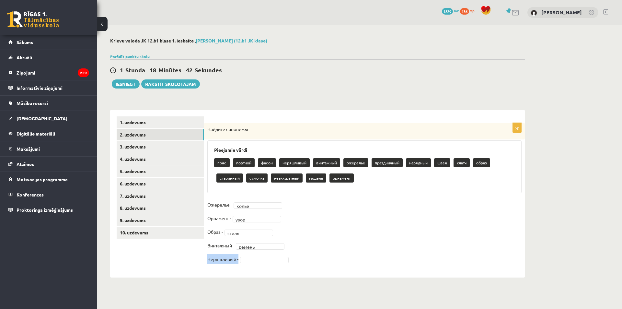
drag, startPoint x: 206, startPoint y: 259, endPoint x: 238, endPoint y: 260, distance: 32.1
click at [238, 260] on div "5p Найдите синонимы Pieejamie vārdi пояс портной фасон неряшливый винтажный оже…" at bounding box center [364, 197] width 321 height 148
click at [268, 265] on fieldset "Ожерелье - колье ***** Орнамент - узор **** Образ - стиль ***** Винтажный - рем…" at bounding box center [364, 233] width 314 height 68
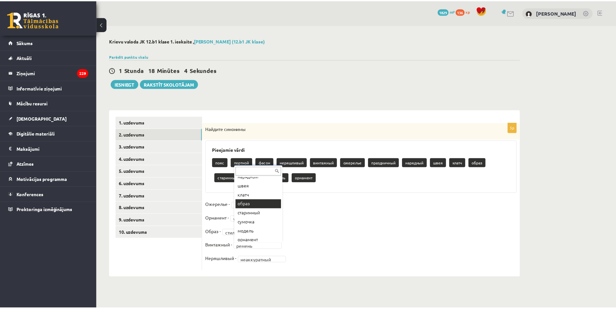
scroll to position [80, 0]
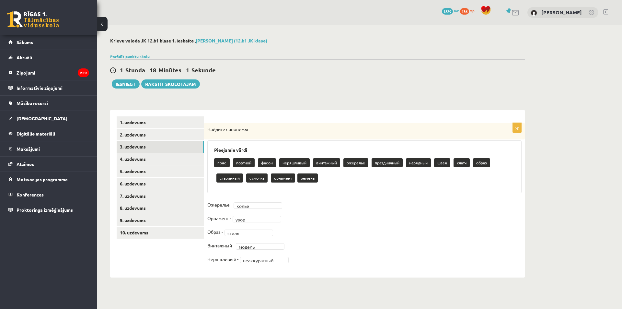
click at [128, 146] on link "3. uzdevums" at bounding box center [160, 147] width 87 height 12
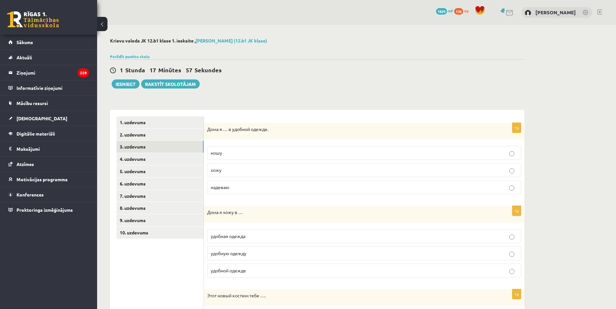
click at [240, 169] on p "хожу" at bounding box center [364, 169] width 307 height 7
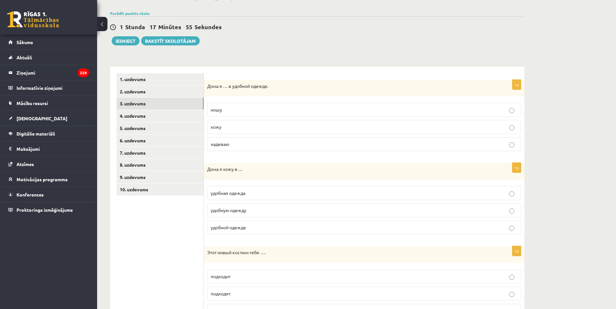
scroll to position [59, 0]
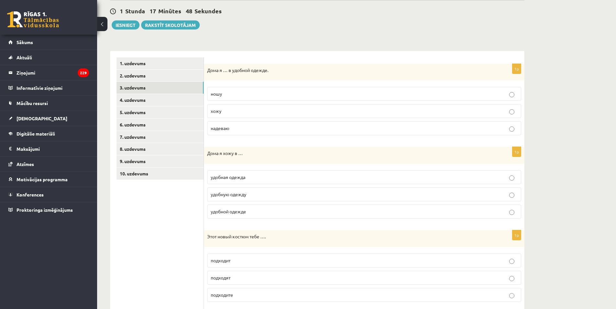
click at [240, 211] on span "удобной одежде" at bounding box center [228, 211] width 35 height 6
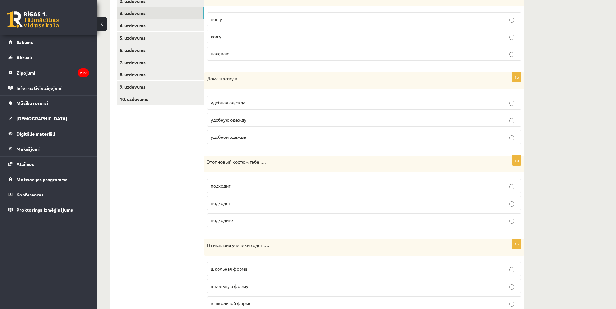
scroll to position [137, 0]
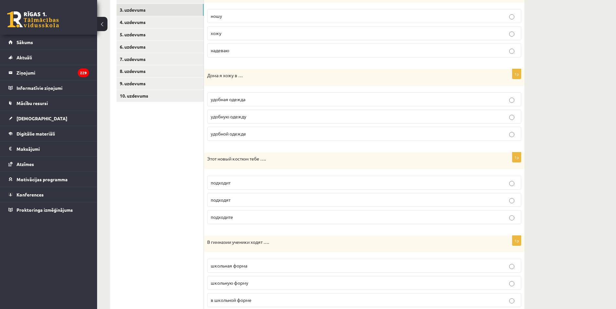
click at [469, 131] on p "удобной одежде" at bounding box center [364, 133] width 307 height 7
click at [228, 185] on p "подходит" at bounding box center [364, 182] width 307 height 7
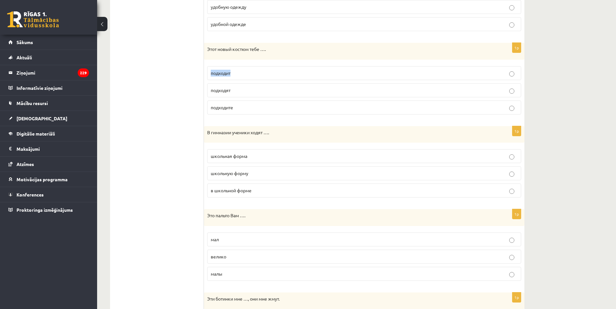
scroll to position [254, 0]
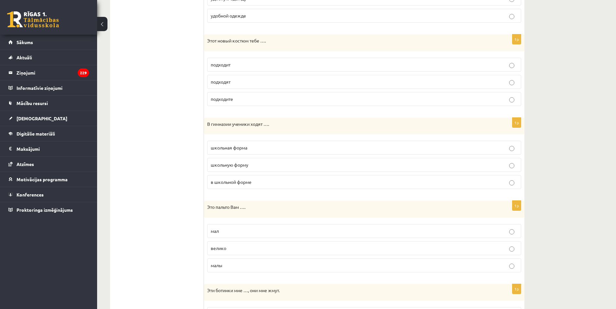
click at [235, 184] on span "в школьной форме" at bounding box center [231, 182] width 41 height 6
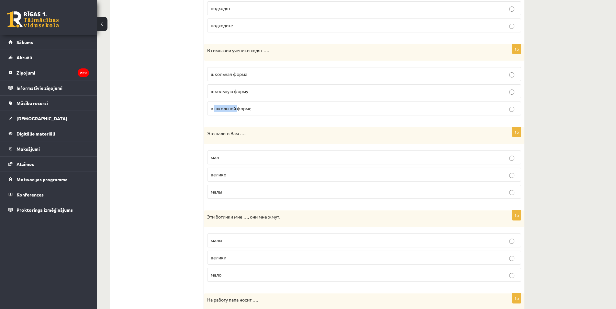
scroll to position [349, 0]
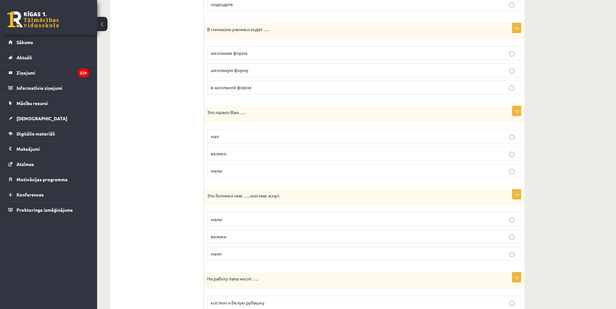
click at [262, 155] on p "велико" at bounding box center [364, 153] width 307 height 7
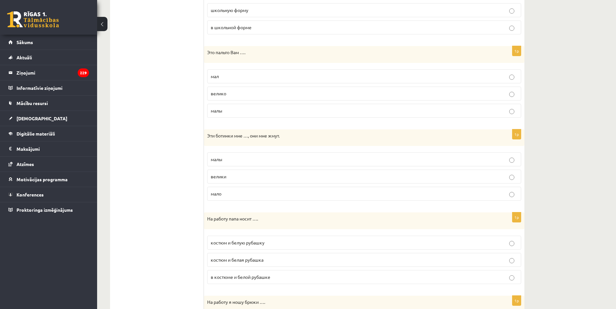
scroll to position [413, 0]
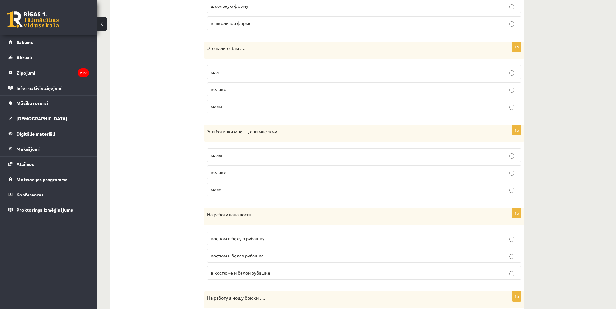
click at [234, 158] on p "малы" at bounding box center [364, 155] width 307 height 7
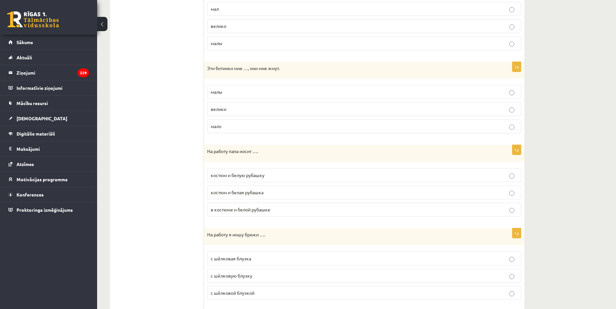
scroll to position [489, 0]
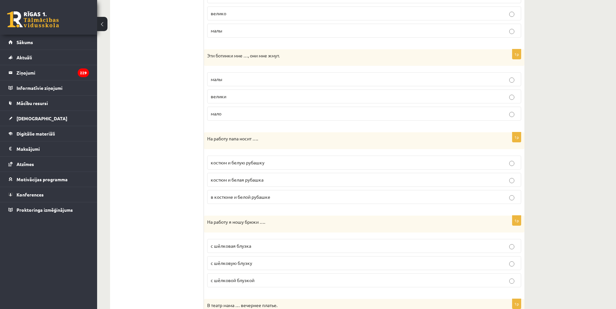
click at [256, 166] on label "костюм и белую рубашку" at bounding box center [364, 162] width 314 height 14
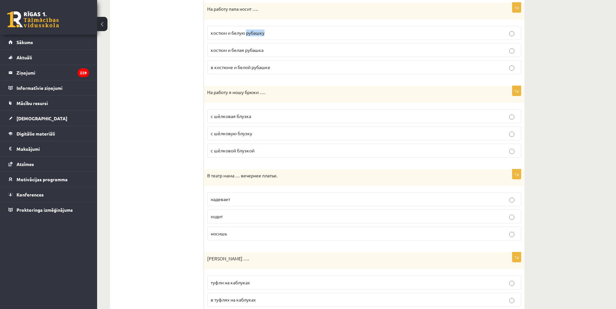
scroll to position [624, 0]
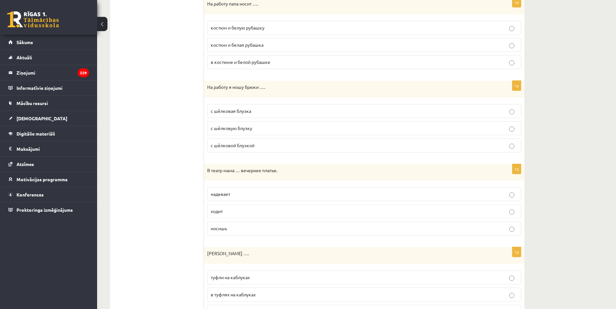
click at [269, 146] on p "с шёлковой блузкой" at bounding box center [364, 145] width 307 height 7
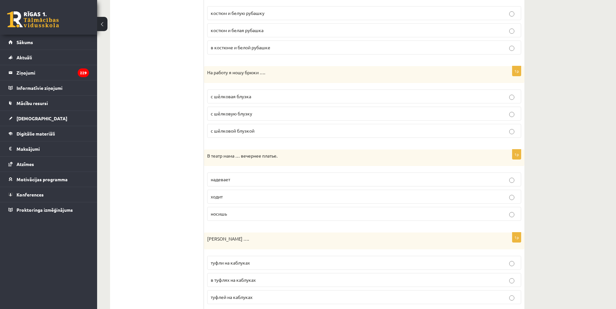
scroll to position [658, 0]
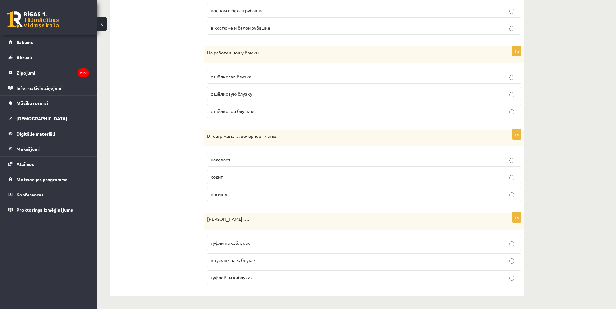
click at [236, 158] on p "надевает" at bounding box center [364, 159] width 307 height 7
click at [233, 245] on p "туфли на каблуках" at bounding box center [364, 242] width 307 height 7
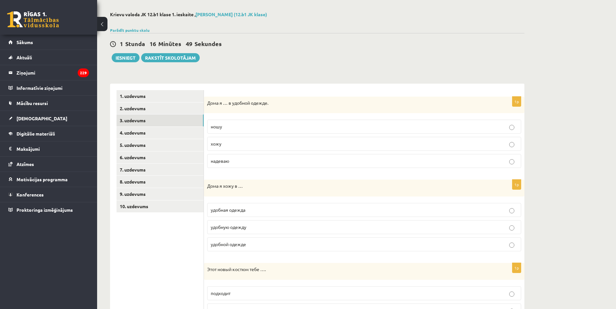
scroll to position [19, 0]
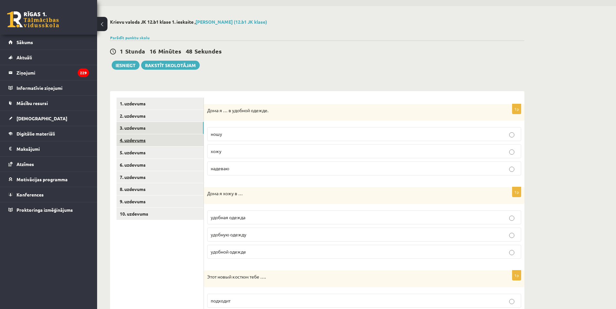
click at [135, 142] on link "4. uzdevums" at bounding box center [160, 140] width 87 height 12
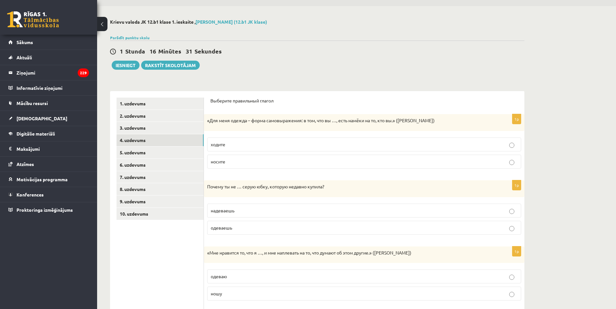
click at [247, 164] on p "носите" at bounding box center [364, 161] width 307 height 7
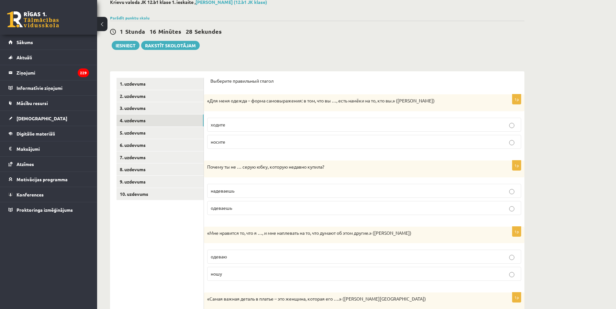
scroll to position [55, 0]
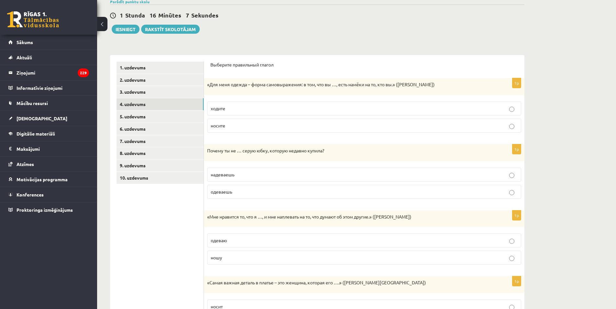
click at [240, 194] on p "одеваешь" at bounding box center [364, 191] width 307 height 7
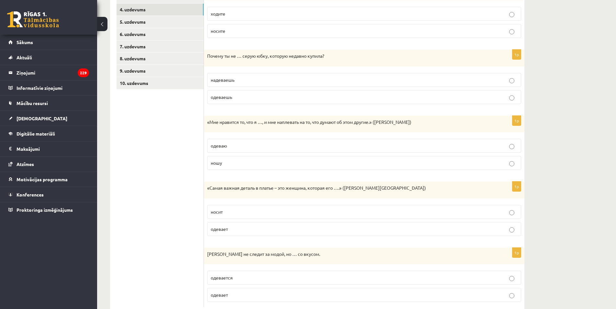
scroll to position [151, 0]
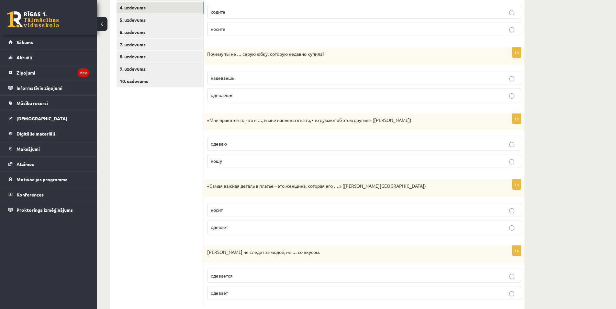
click at [430, 161] on p "ношу" at bounding box center [364, 160] width 307 height 7
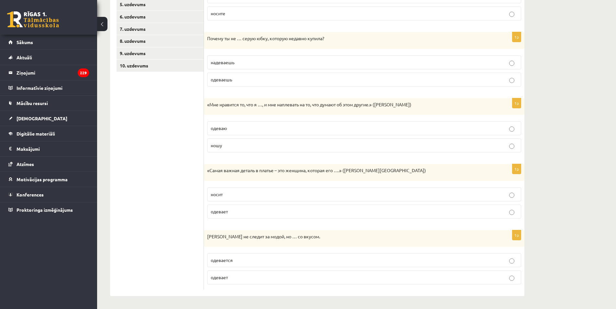
click at [282, 193] on p "носит" at bounding box center [364, 194] width 307 height 7
click at [254, 265] on label "одевается" at bounding box center [364, 260] width 314 height 14
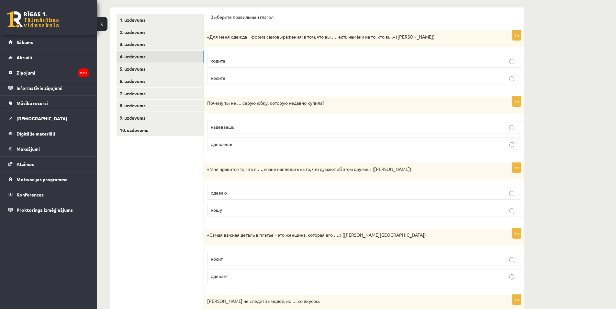
scroll to position [70, 0]
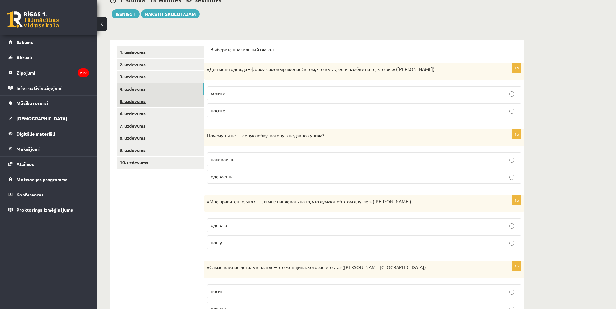
click at [142, 99] on link "5. uzdevums" at bounding box center [160, 101] width 87 height 12
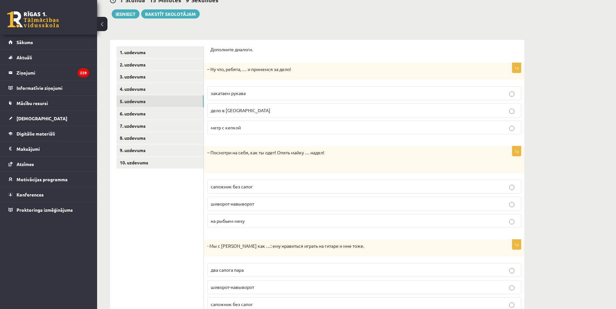
click at [243, 97] on label "закатаем рукава" at bounding box center [364, 93] width 314 height 14
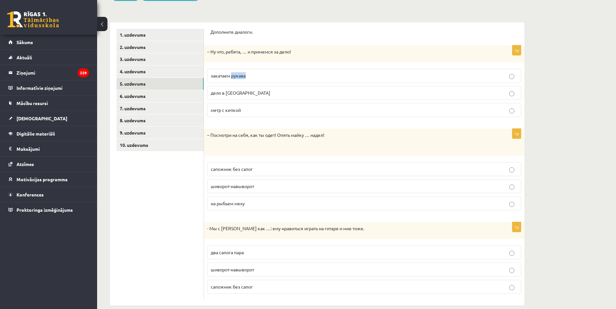
scroll to position [97, 0]
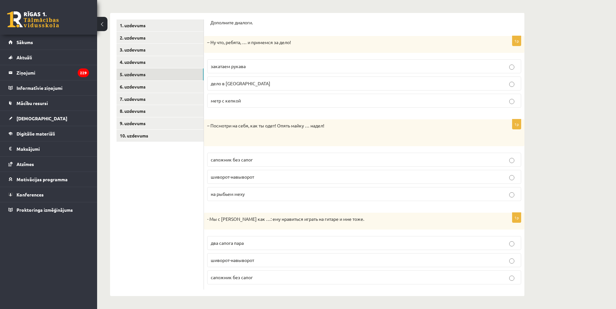
click at [235, 177] on span "шиворот-навыворот" at bounding box center [232, 177] width 43 height 6
click at [299, 249] on label "два сапога пара" at bounding box center [364, 243] width 314 height 14
click at [134, 88] on link "6. uzdevums" at bounding box center [160, 87] width 87 height 12
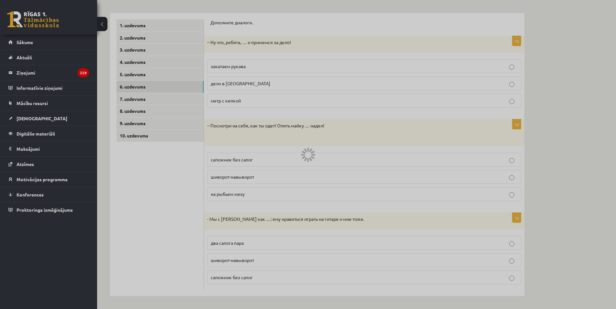
scroll to position [0, 0]
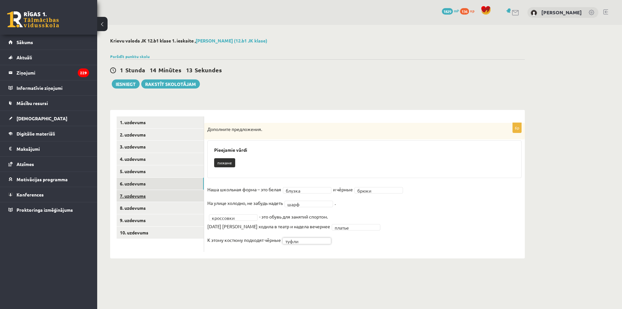
click at [144, 198] on link "7. uzdevums" at bounding box center [160, 196] width 87 height 12
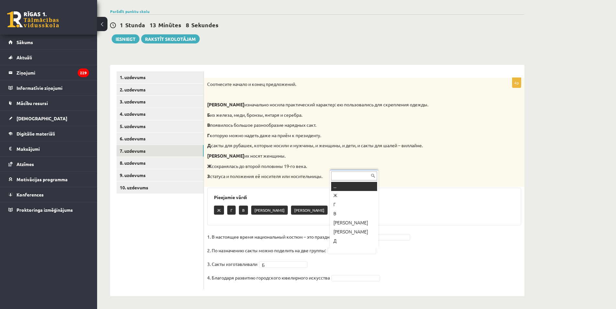
scroll to position [8, 0]
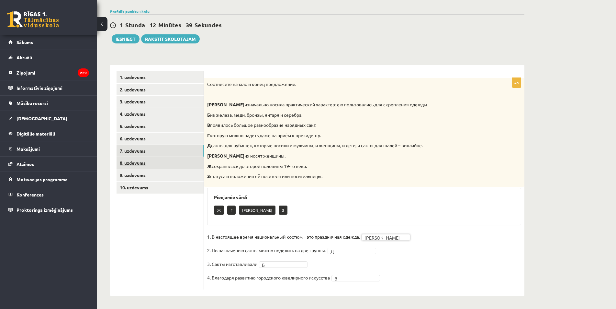
click at [150, 162] on link "8. uzdevums" at bounding box center [160, 163] width 87 height 12
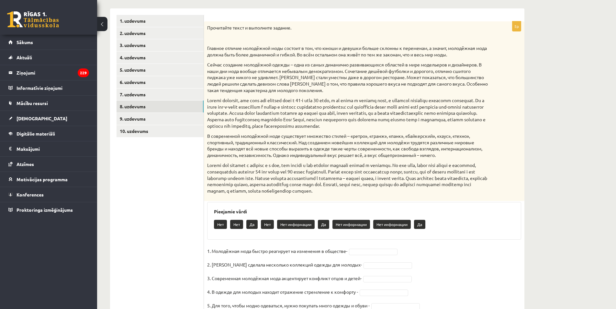
scroll to position [130, 0]
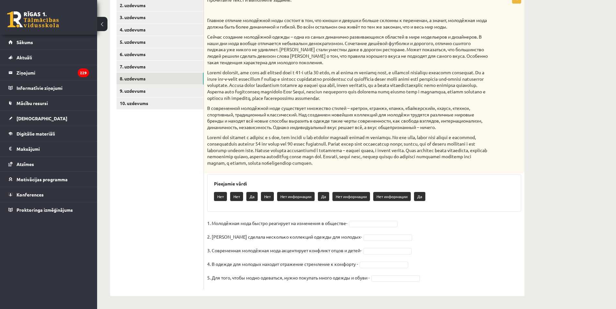
click at [361, 227] on fieldset "1. Молодёжная мода быстро реагирует на изменения в обществе- 2. Коко Шанель сде…" at bounding box center [364, 252] width 314 height 68
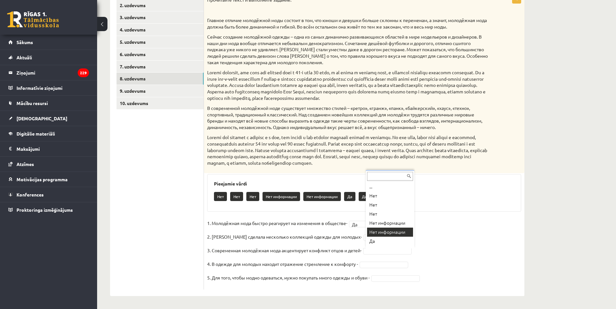
scroll to position [3, 0]
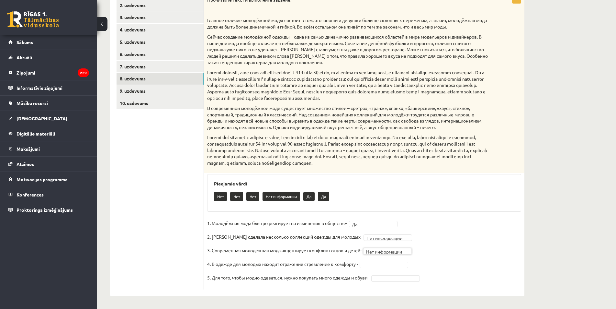
click at [385, 267] on fieldset "**********" at bounding box center [364, 252] width 314 height 68
click at [139, 87] on link "9. uzdevums" at bounding box center [160, 91] width 87 height 12
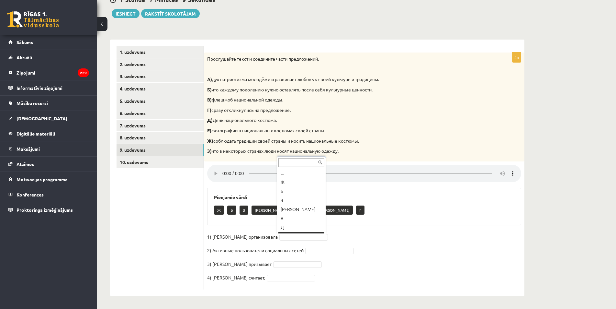
scroll to position [8, 0]
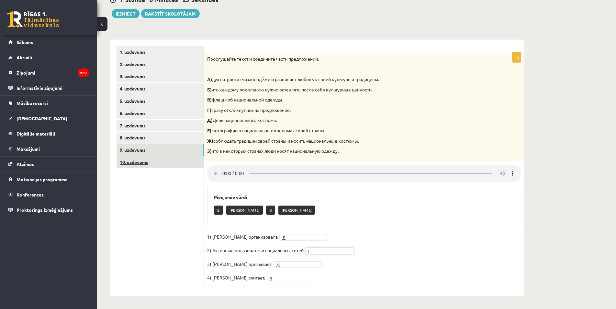
click at [152, 158] on link "10. uzdevums" at bounding box center [160, 162] width 87 height 12
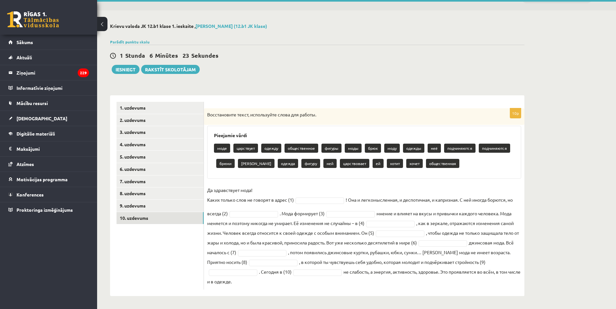
scroll to position [15, 0]
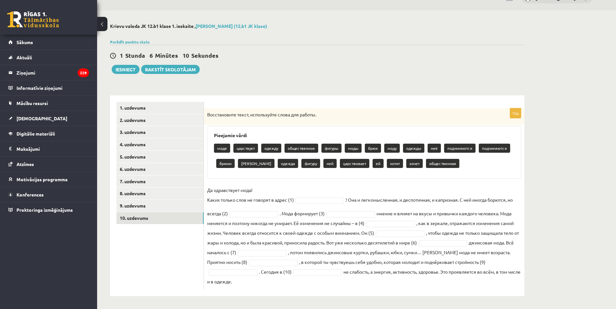
click at [407, 146] on p "одежды" at bounding box center [413, 147] width 21 height 9
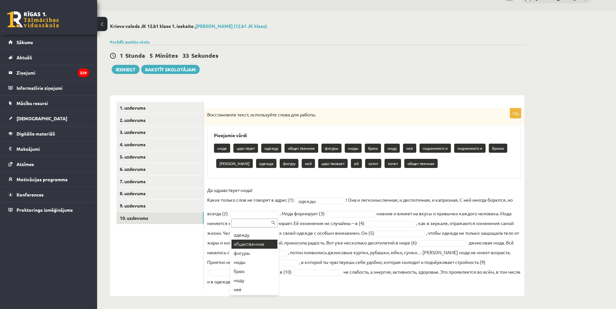
scroll to position [65, 0]
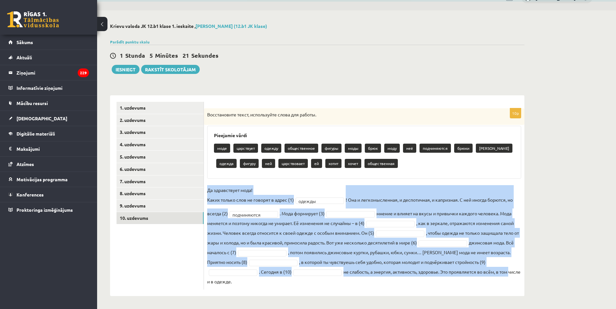
drag, startPoint x: 207, startPoint y: 186, endPoint x: 512, endPoint y: 276, distance: 318.0
click at [512, 276] on div "10p Восстановите текст, используйте слова для работы. Pieejamie vārdi моде царс…" at bounding box center [364, 198] width 321 height 181
copy fieldset "Да здравствует мода! Каких только слов не говорят в адрес (1) одежды ! Она и ле…"
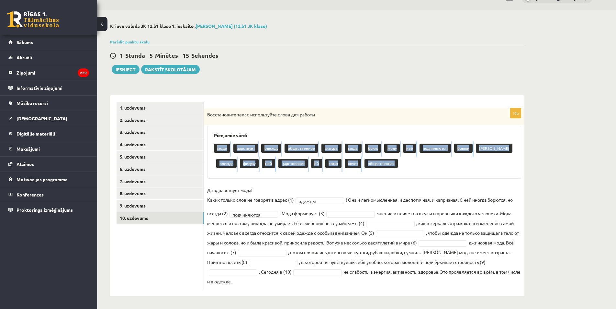
drag, startPoint x: 213, startPoint y: 150, endPoint x: 394, endPoint y: 173, distance: 182.8
click at [394, 173] on div "Pieejamie vārdi моде царствует одежду общественное фигуры моды брюк моду неё по…" at bounding box center [364, 152] width 314 height 53
copy div "моде царствует одежду общественное фигуры моды брюк моду неё подчиняются брюки …"
drag, startPoint x: 211, startPoint y: 189, endPoint x: 448, endPoint y: 284, distance: 254.4
click at [448, 284] on div "10p Восстановите текст, используйте слова для работы. Pieejamie vārdi моде царс…" at bounding box center [364, 198] width 321 height 181
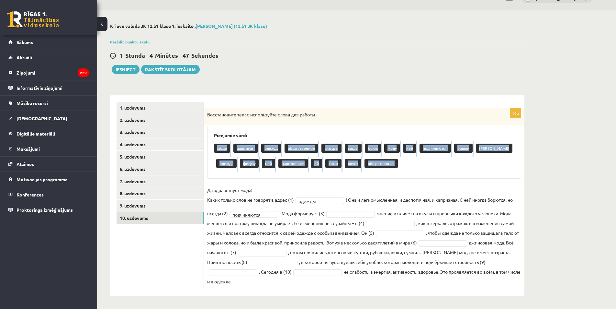
copy fieldset "Да здравствует мода! Каких только слов не говорят в адрес (1) одежды ! Она и ле…"
click at [299, 182] on div "10p Восстановите текст, используйте слова для работы. Pieejamie vārdi моде царс…" at bounding box center [364, 198] width 321 height 181
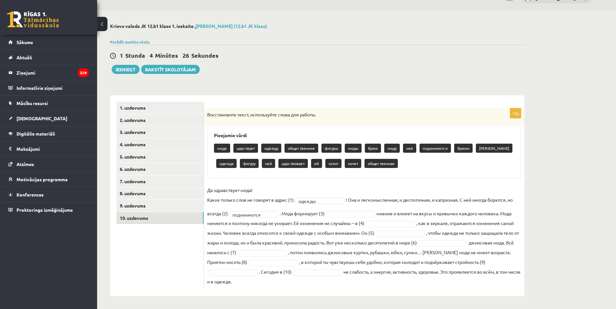
click at [332, 205] on fieldset "**********" at bounding box center [364, 235] width 314 height 101
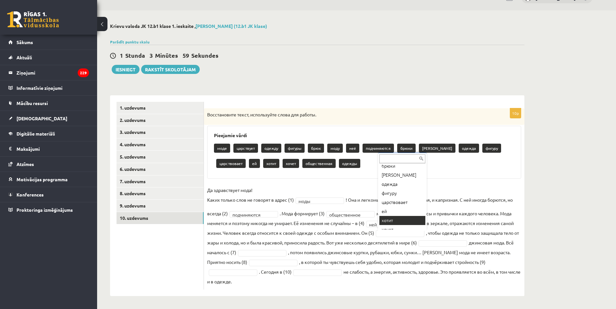
scroll to position [107, 0]
drag, startPoint x: 395, startPoint y: 196, endPoint x: 398, endPoint y: 204, distance: 8.8
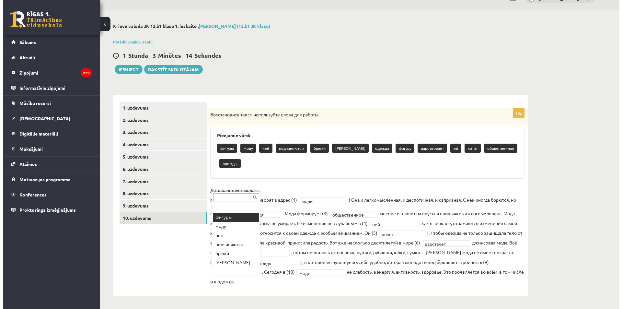
scroll to position [0, 0]
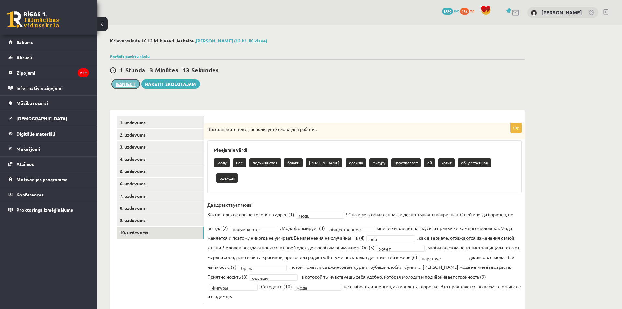
click at [130, 83] on button "Iesniegt" at bounding box center [126, 83] width 28 height 9
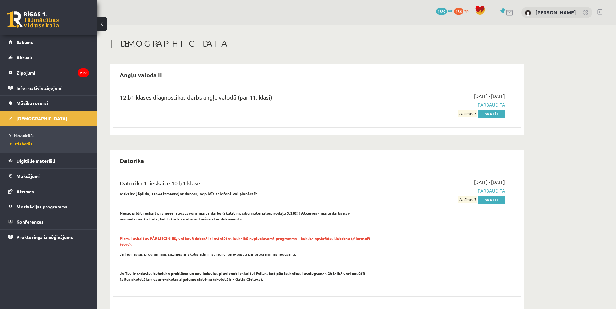
click at [31, 115] on link "[DEMOGRAPHIC_DATA]" at bounding box center [48, 118] width 81 height 15
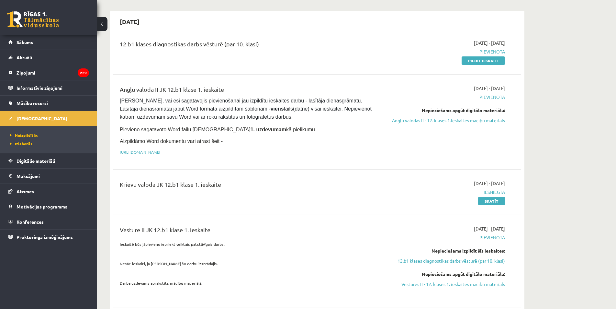
scroll to position [32, 0]
